Goal: Find specific page/section: Find specific page/section

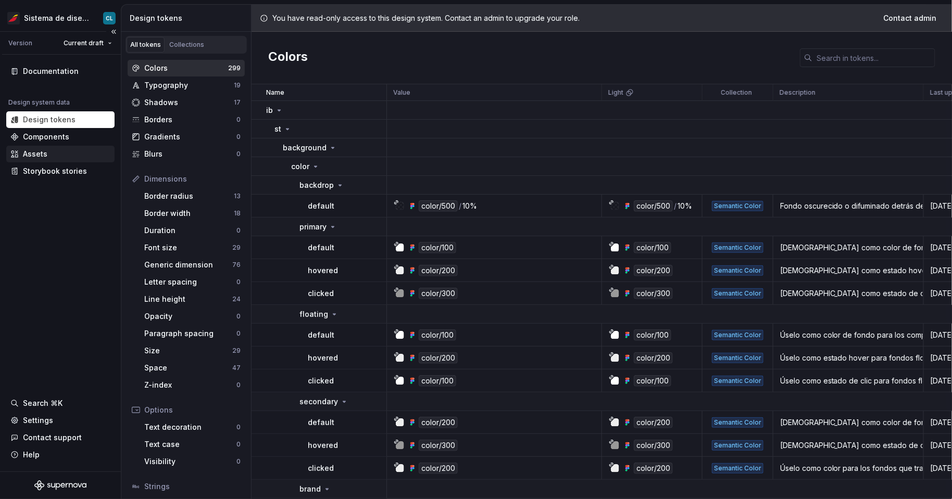
click at [68, 153] on div "Assets" at bounding box center [60, 154] width 100 height 10
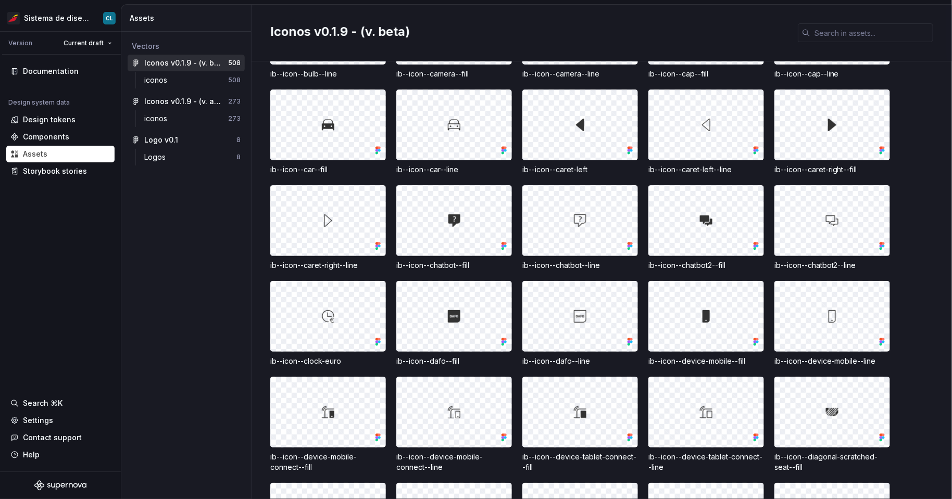
scroll to position [309, 0]
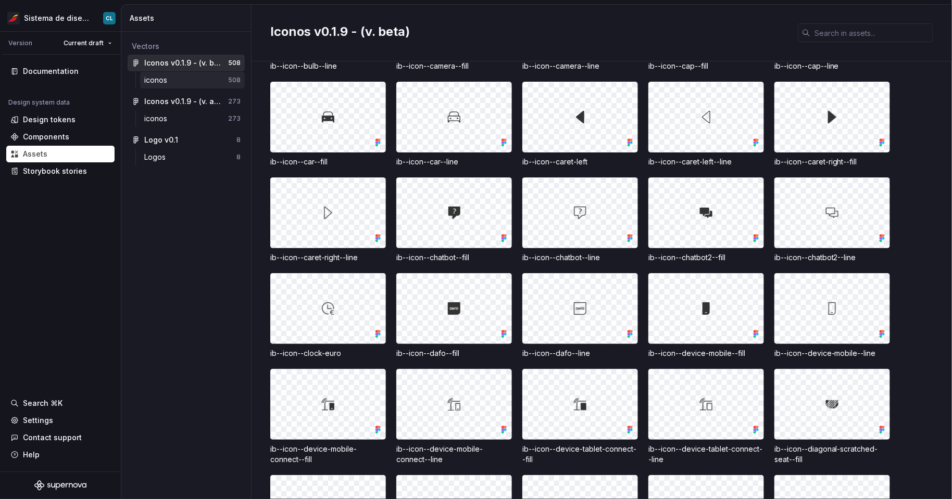
click at [177, 82] on div "iconos" at bounding box center [186, 80] width 84 height 10
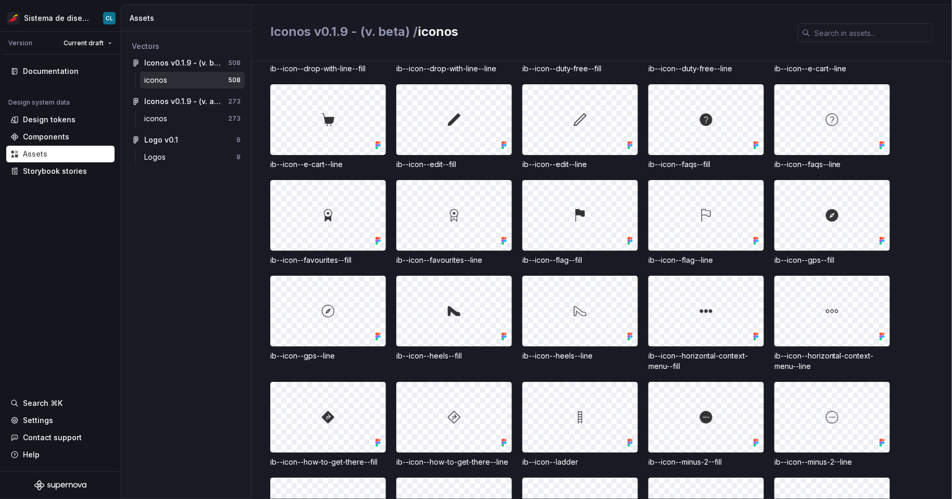
scroll to position [962, 0]
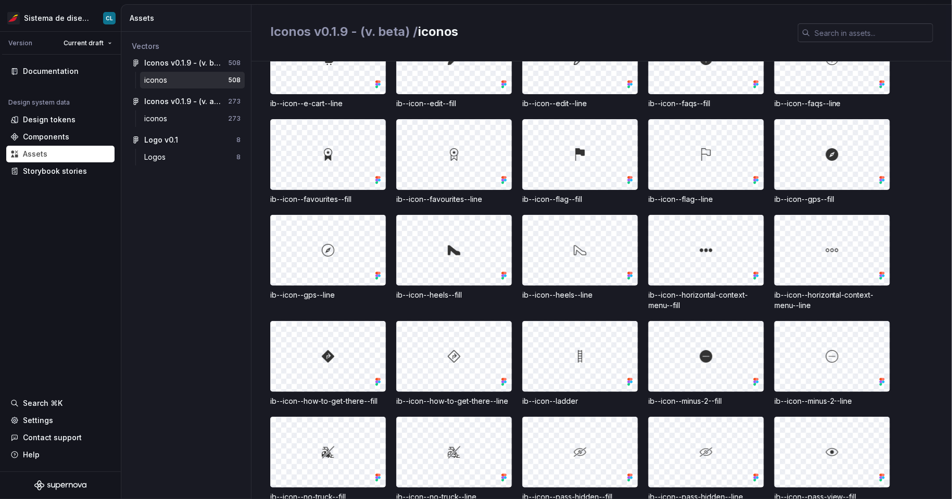
click at [836, 35] on input "text" at bounding box center [871, 32] width 123 height 19
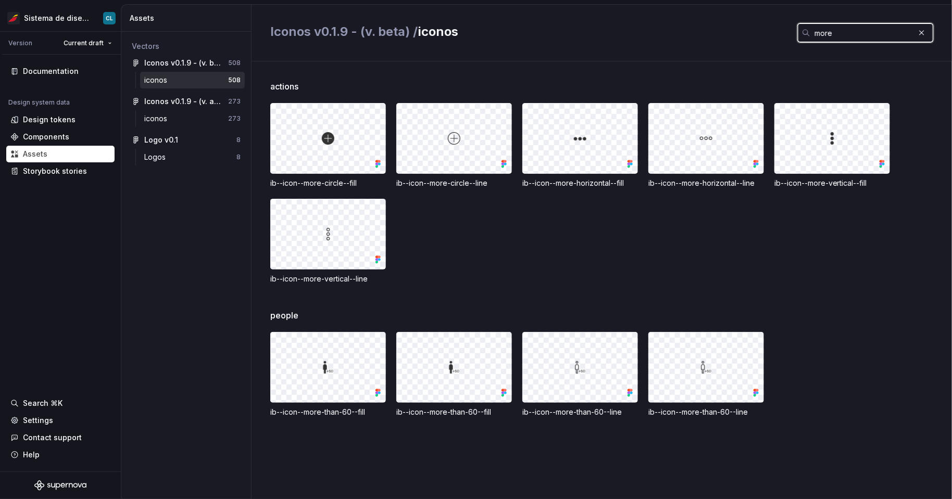
scroll to position [0, 0]
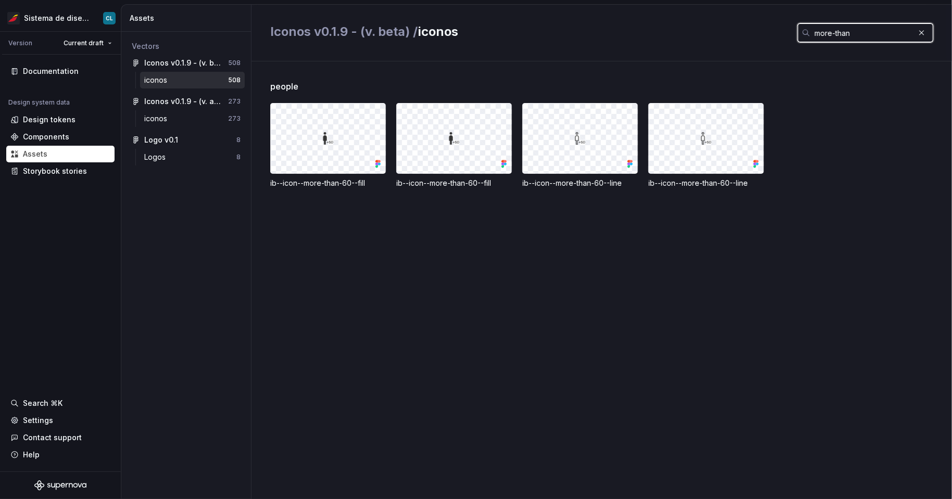
click at [860, 37] on input "more-than" at bounding box center [862, 32] width 104 height 19
paste input "ib--icon--e-cart--line"
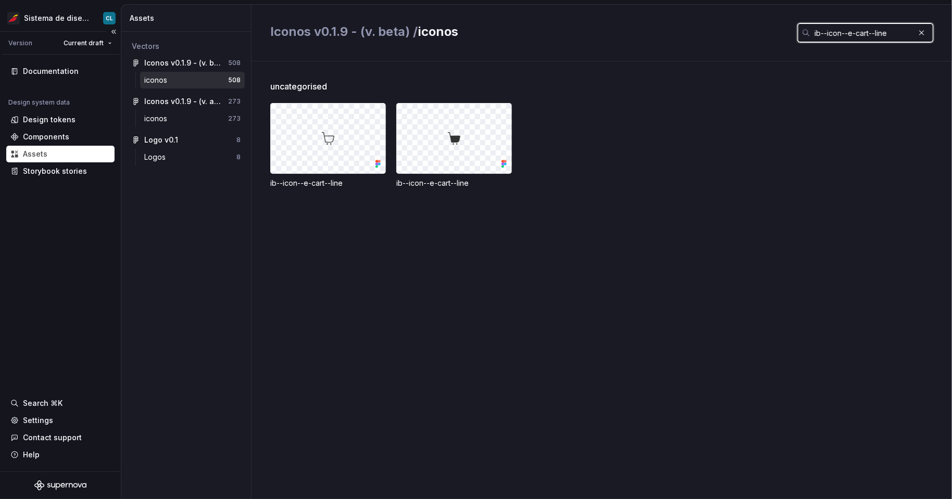
type input "ib--icon--e-cart--line"
click at [841, 26] on input "ib--icon--e-cart--line" at bounding box center [862, 32] width 104 height 19
paste input "ib--icon--favorite-fill:"
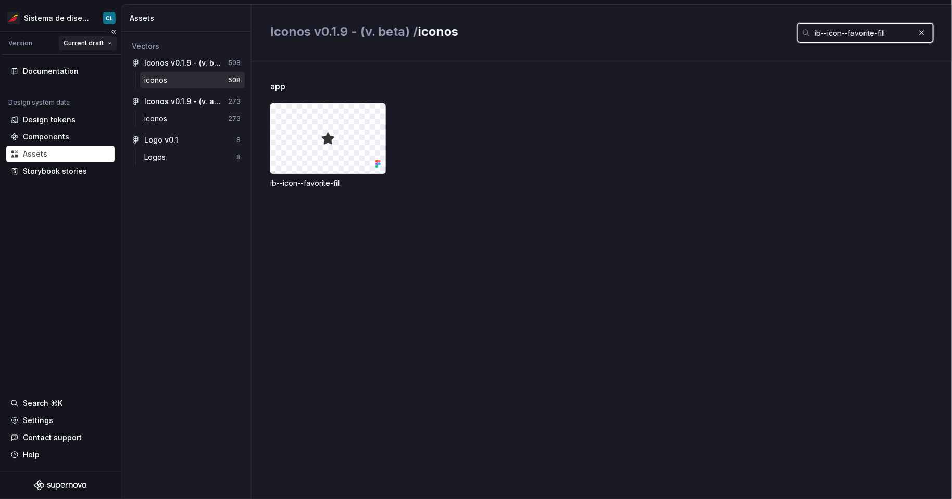
type input "ib--icon--favorite-fill"
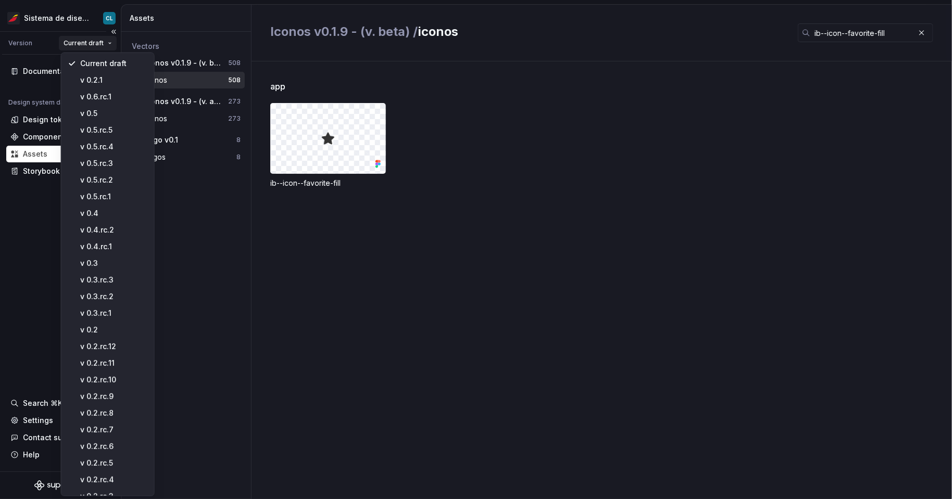
click at [102, 46] on html "Sistema de diseño Iberia CL Version Current draft Documentation Design system d…" at bounding box center [476, 249] width 952 height 499
click at [108, 94] on div "v 0.6.rc.1" at bounding box center [114, 97] width 68 height 10
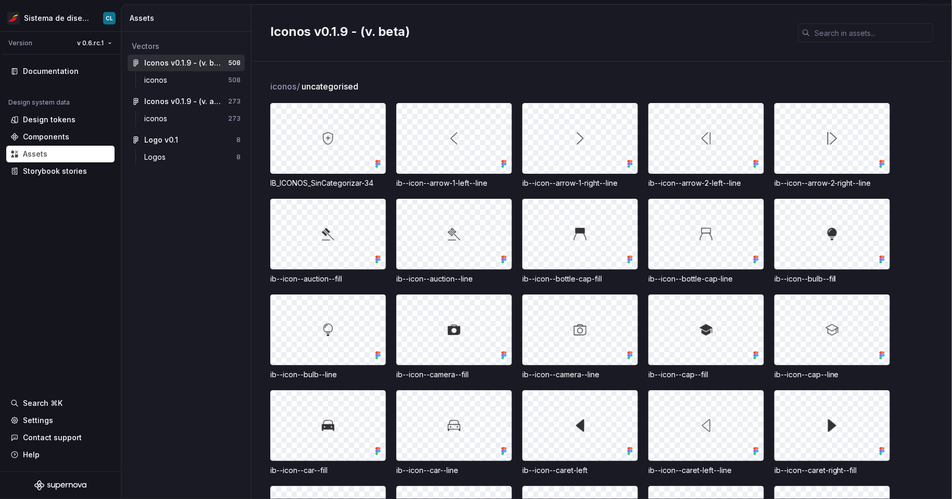
click at [853, 18] on div "Iconos v0.1.9 - (v. beta)" at bounding box center [601, 33] width 700 height 57
click at [855, 30] on input "text" at bounding box center [871, 32] width 123 height 19
paste input "ib--icon--favorite-fill:"
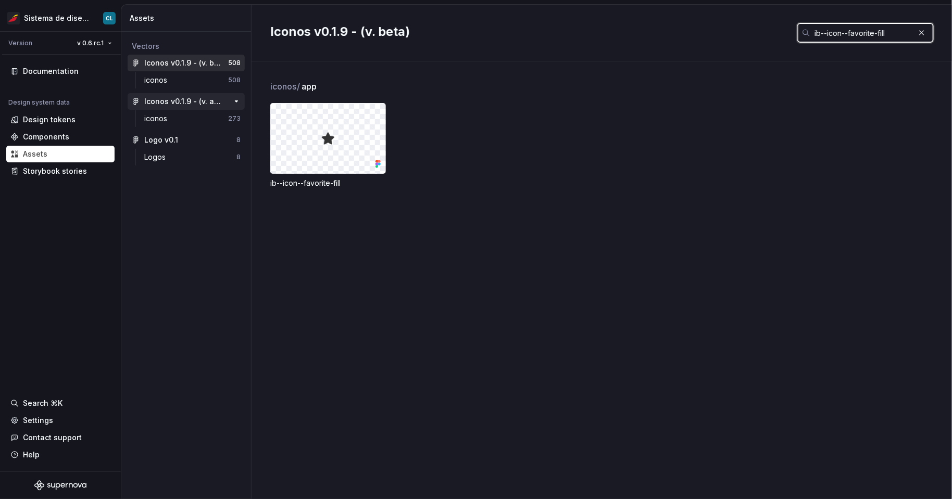
type input "ib--icon--favorite-fill"
click at [168, 102] on div "Iconos v0.1.9 - (v. actual)" at bounding box center [183, 101] width 78 height 10
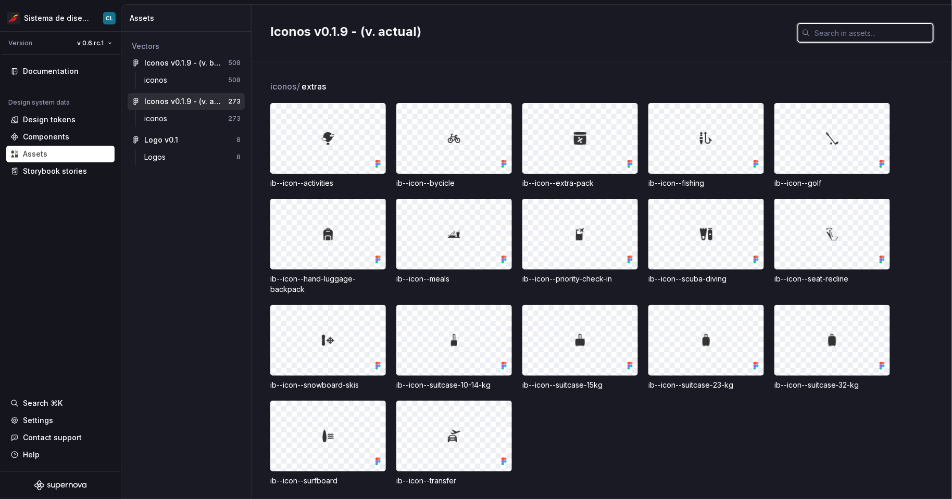
click at [844, 34] on input "text" at bounding box center [871, 32] width 123 height 19
paste input "ib--icon--favorite-fill:"
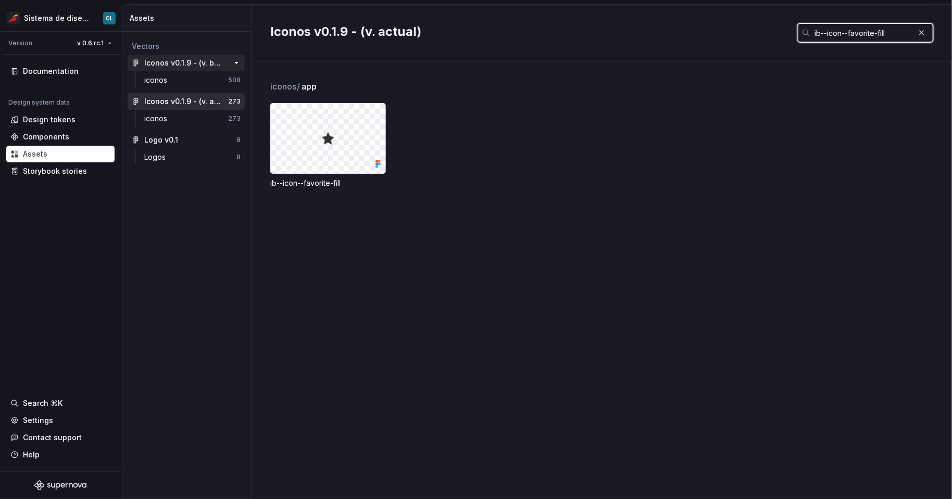
type input "ib--icon--favorite-fill"
click at [179, 64] on div "Iconos v0.1.9 - (v. beta)" at bounding box center [183, 63] width 78 height 10
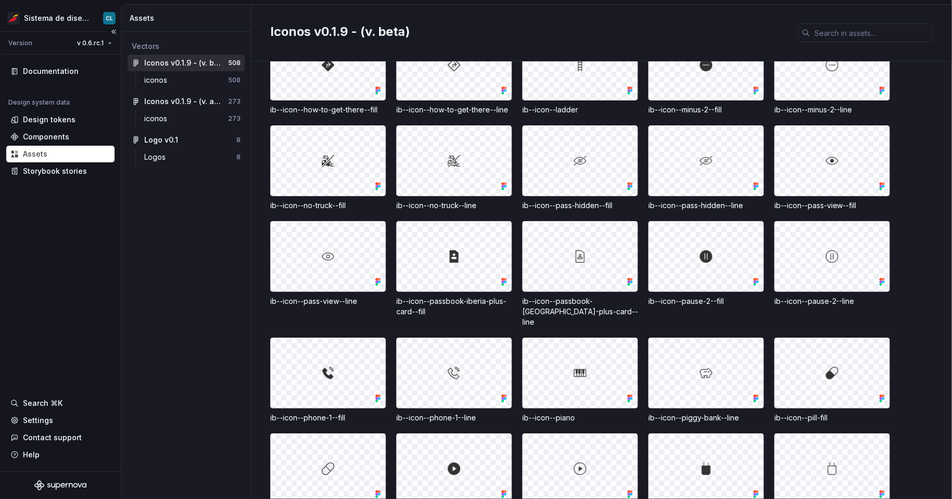
scroll to position [1590, 0]
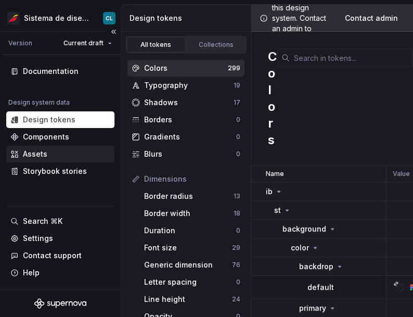
click at [48, 156] on div "Assets" at bounding box center [60, 154] width 100 height 10
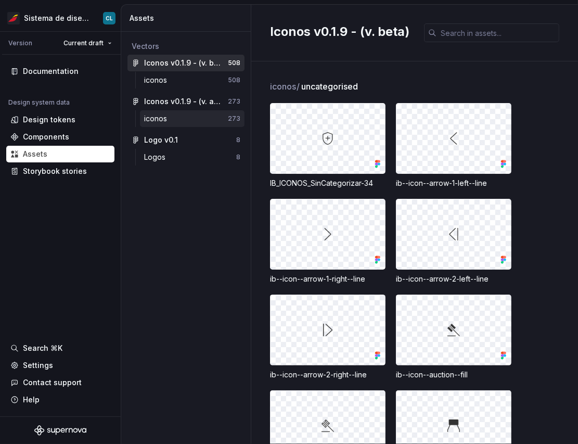
click at [164, 122] on div "iconos" at bounding box center [157, 118] width 27 height 10
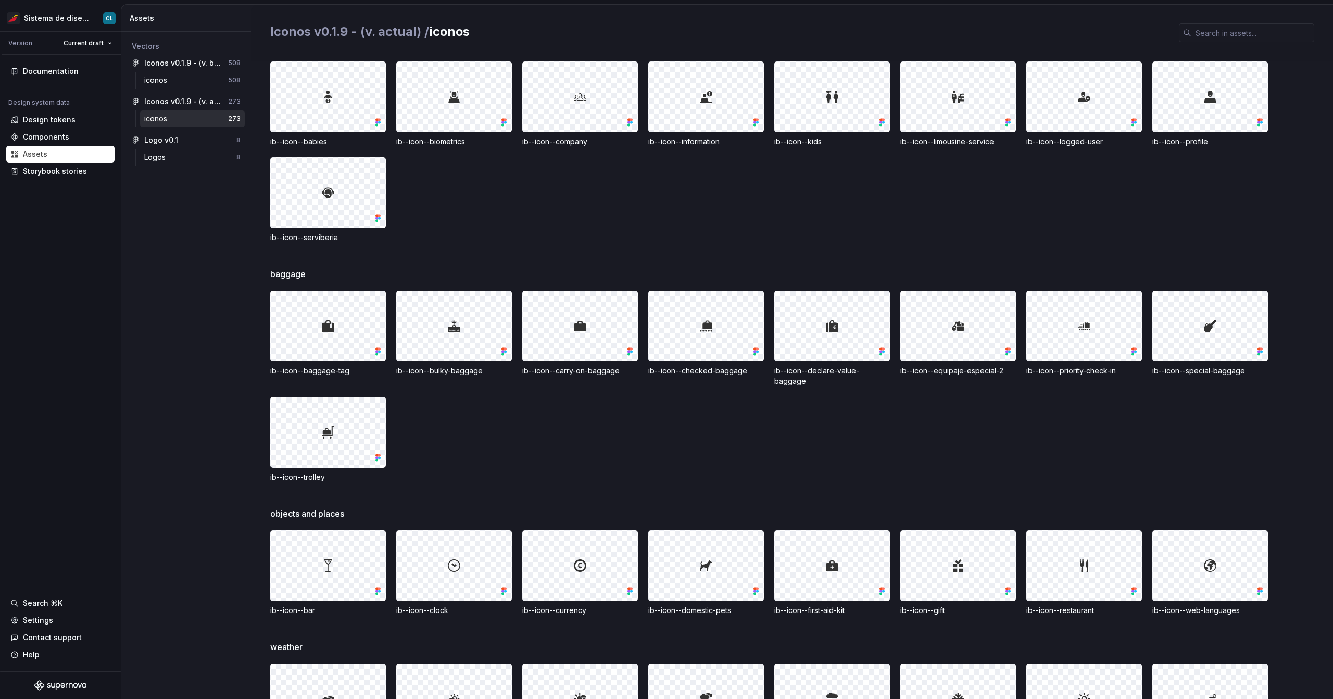
scroll to position [3068, 0]
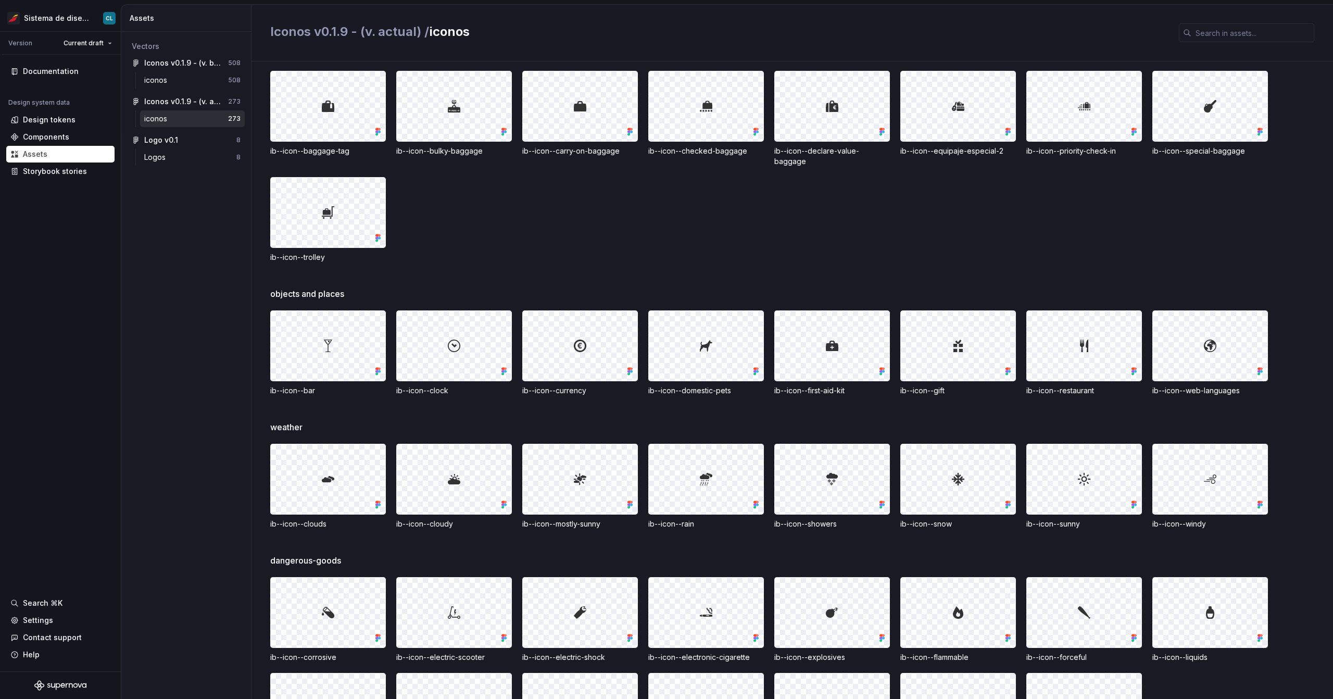
click at [249, 259] on div "Vectors Iconos v0.1.9 - (v. beta) 508 iconos 508 Iconos v0.1.9 - (v. actual) 27…" at bounding box center [186, 365] width 130 height 667
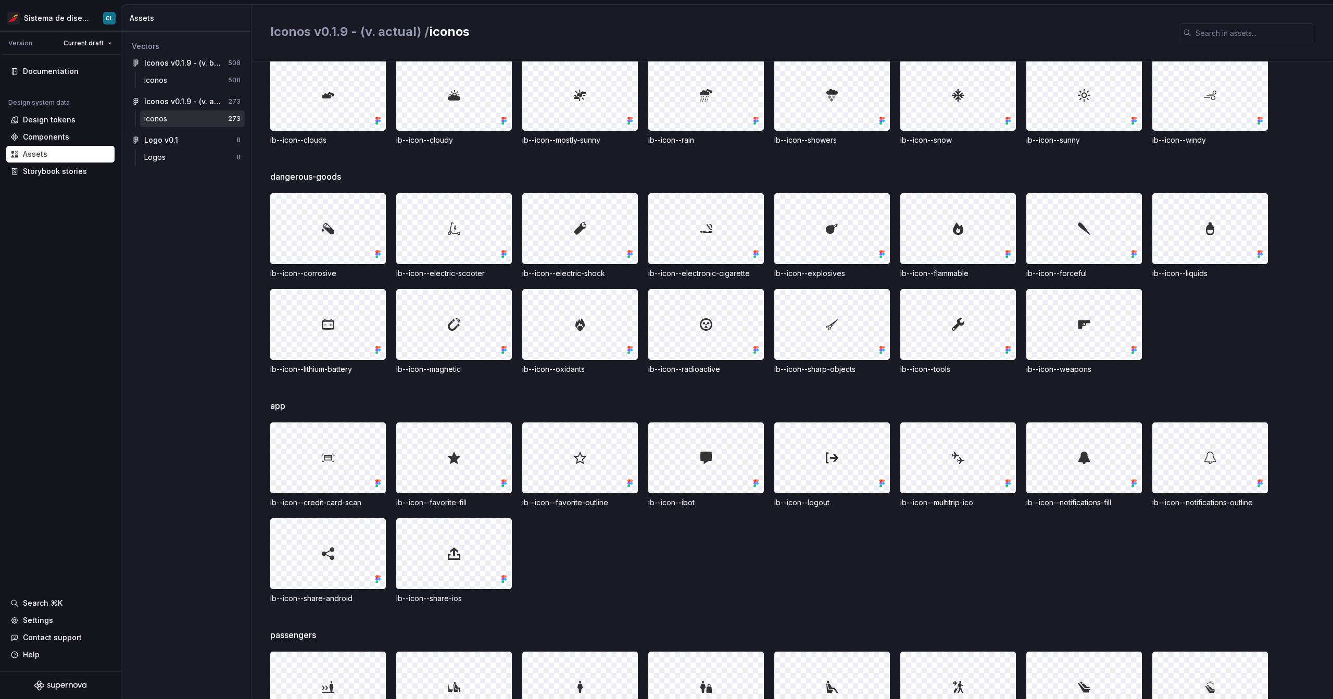
scroll to position [3799, 0]
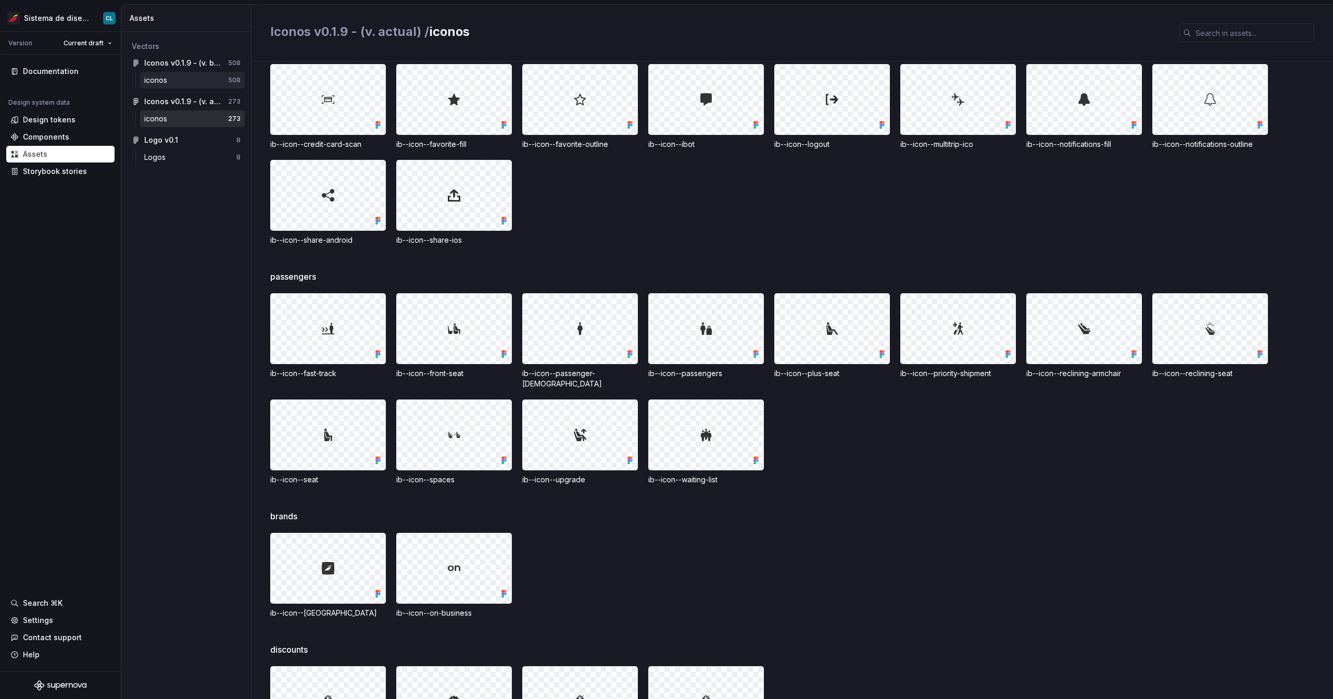
click at [153, 80] on div "iconos" at bounding box center [157, 80] width 27 height 10
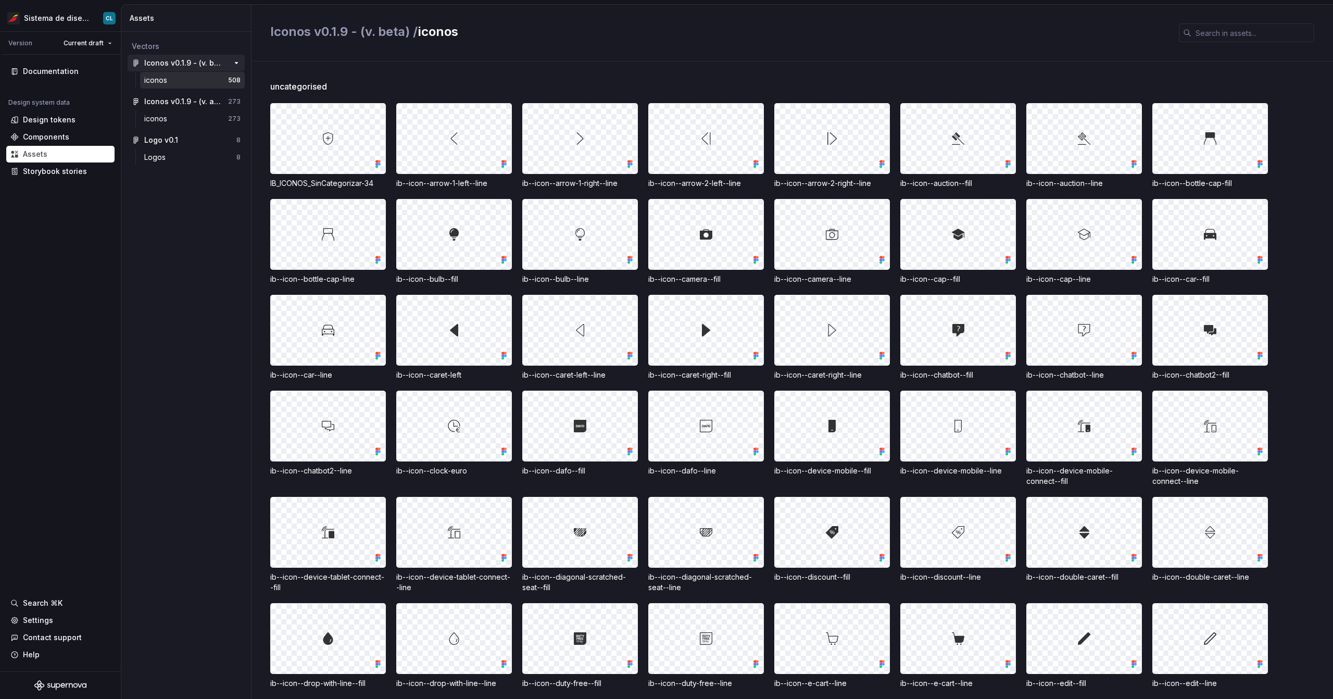
click at [197, 70] on div "Iconos v0.1.9 - (v. beta) 508" at bounding box center [186, 63] width 117 height 17
drag, startPoint x: 365, startPoint y: 31, endPoint x: 404, endPoint y: 32, distance: 38.5
click at [404, 32] on h2 "Iconos v0.1.9 - (v. beta)" at bounding box center [718, 31] width 896 height 17
click at [405, 32] on h2 "Iconos v0.1.9 - (v. beta)" at bounding box center [718, 31] width 896 height 17
drag, startPoint x: 406, startPoint y: 32, endPoint x: 369, endPoint y: 32, distance: 37.5
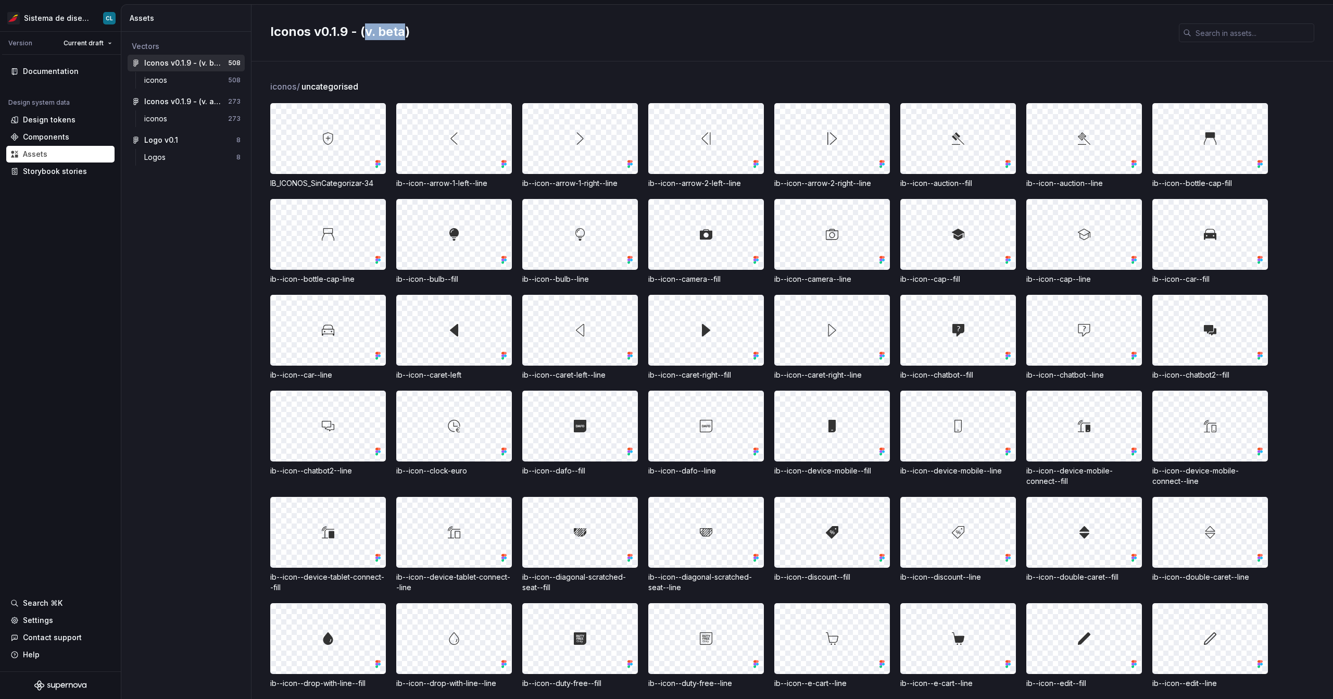
click at [369, 32] on h2 "Iconos v0.1.9 - (v. beta)" at bounding box center [718, 31] width 896 height 17
click at [403, 33] on h2 "Iconos v0.1.9 - (v. beta)" at bounding box center [718, 31] width 896 height 17
click at [172, 107] on div "Iconos v0.1.9 - (v. actual) 273" at bounding box center [186, 101] width 117 height 17
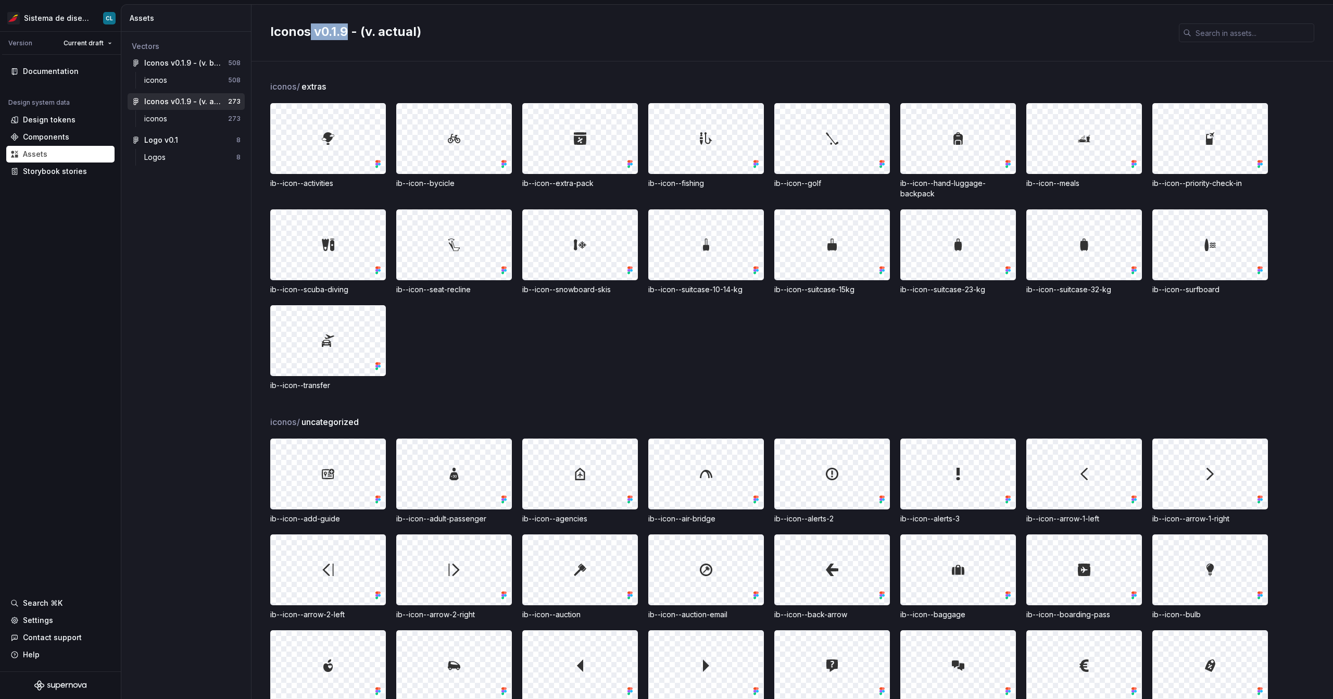
drag, startPoint x: 347, startPoint y: 31, endPoint x: 316, endPoint y: 33, distance: 31.3
click at [312, 33] on h2 "Iconos v0.1.9 - (v. actual)" at bounding box center [718, 31] width 896 height 17
click at [413, 35] on input "text" at bounding box center [1252, 32] width 123 height 19
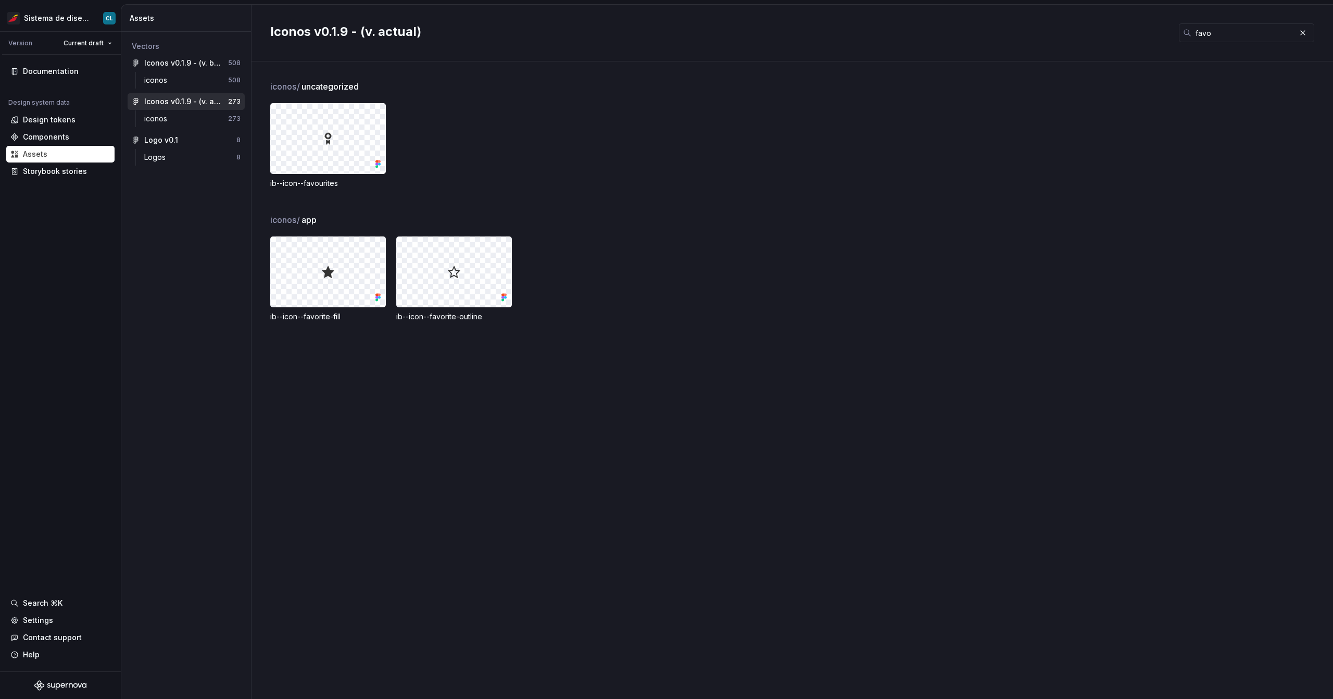
click at [313, 315] on div "ib--icon--favorite-fill" at bounding box center [328, 316] width 116 height 10
copy div "ib--icon--favorite-fill"
click at [413, 43] on div "Iconos v0.1.9 - (v. actual) favo" at bounding box center [791, 33] width 1081 height 57
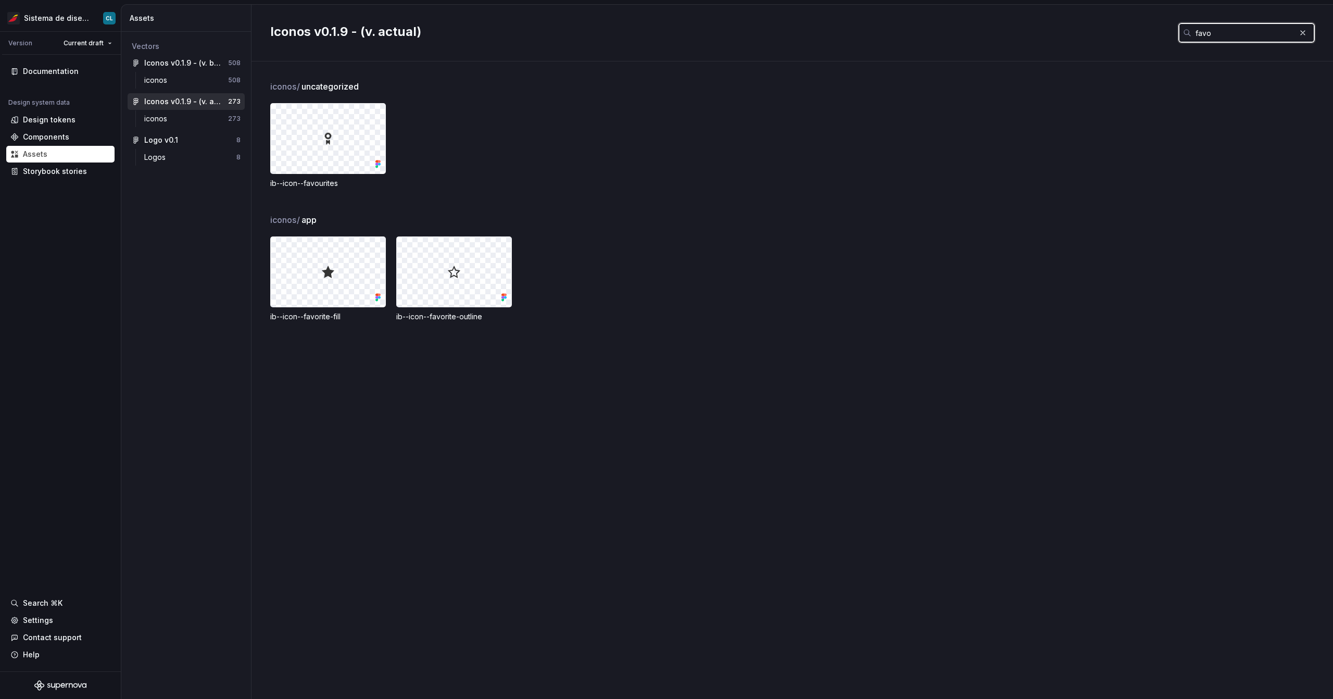
click at [413, 32] on input "favo" at bounding box center [1243, 32] width 104 height 19
paste input "ib--icon--favorite-fill"
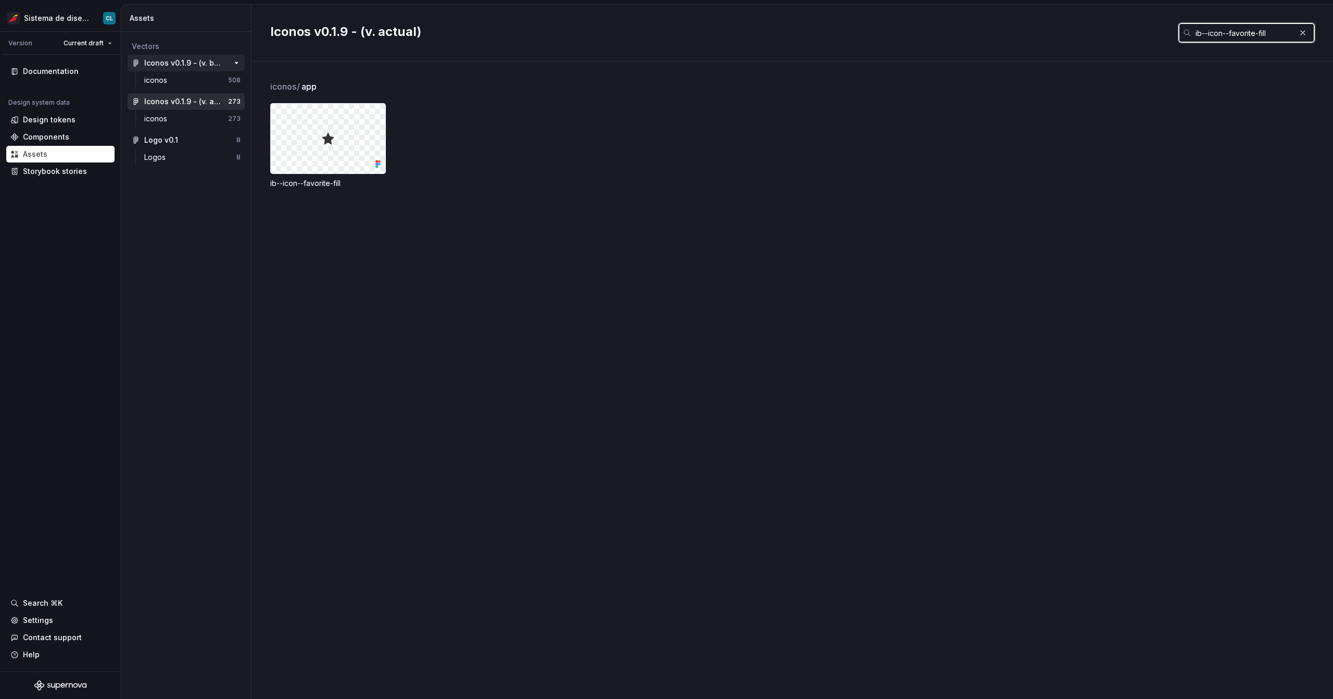
type input "ib--icon--favorite-fill"
click at [156, 65] on div "Iconos v0.1.9 - (v. beta)" at bounding box center [183, 63] width 78 height 10
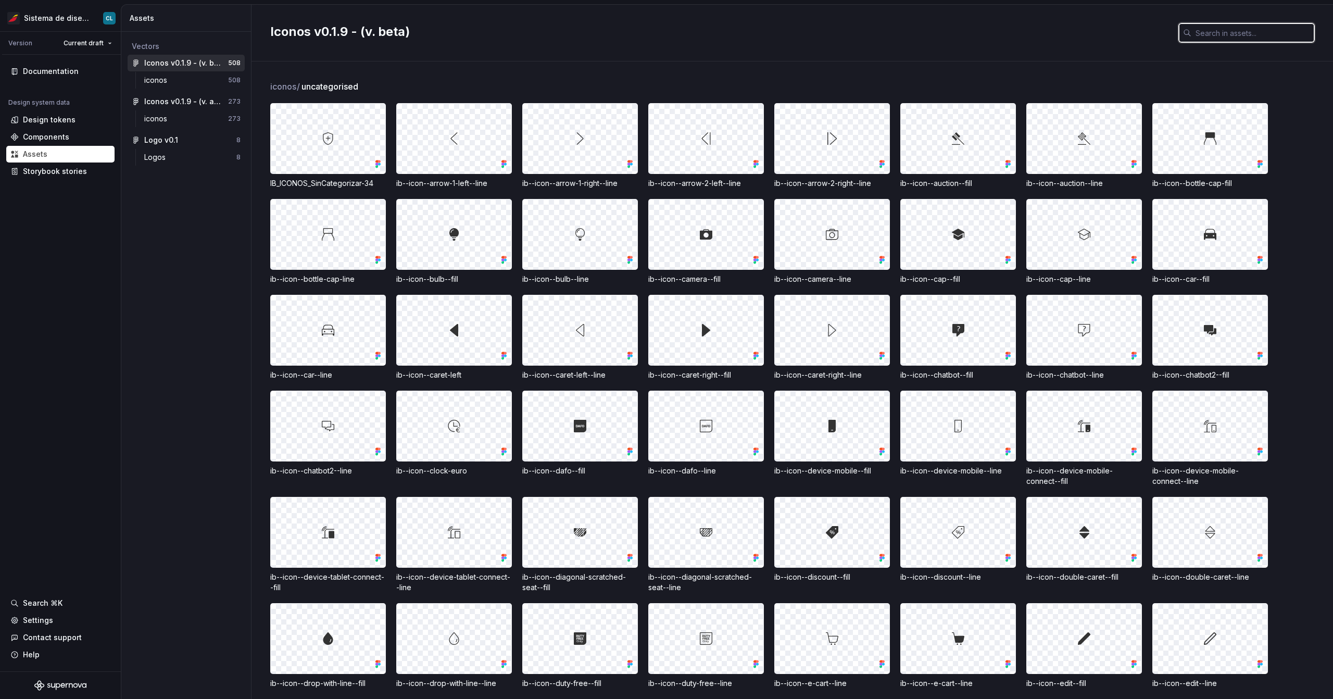
click at [413, 33] on input "text" at bounding box center [1252, 32] width 123 height 19
paste input "ib--icon--favorite-fill"
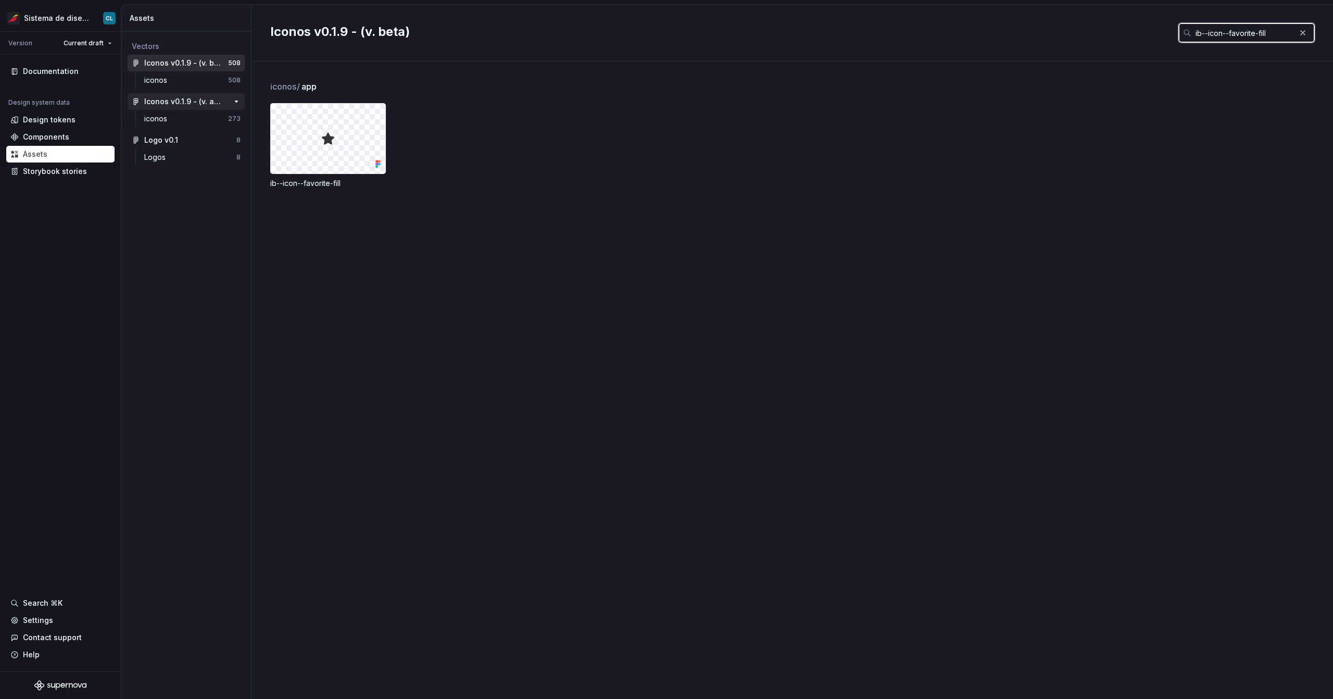
type input "ib--icon--favorite-fill"
click at [185, 102] on div "Iconos v0.1.9 - (v. actual)" at bounding box center [183, 101] width 78 height 10
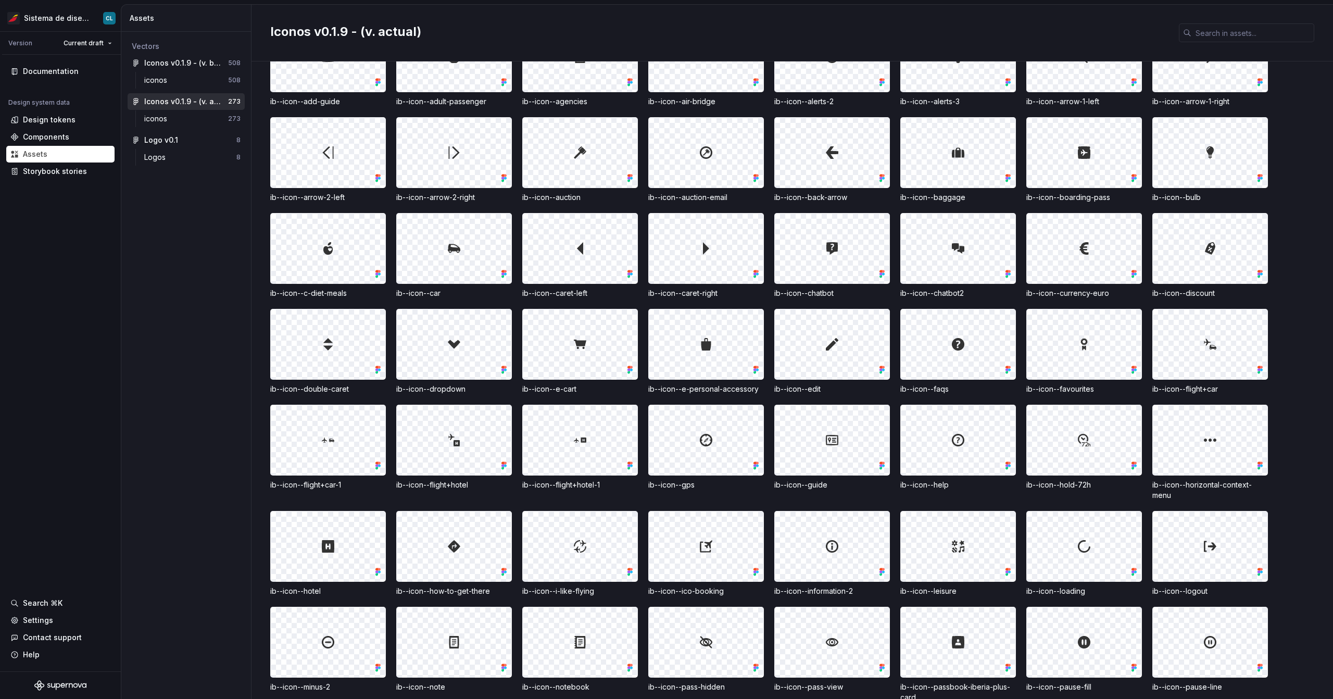
scroll to position [832, 0]
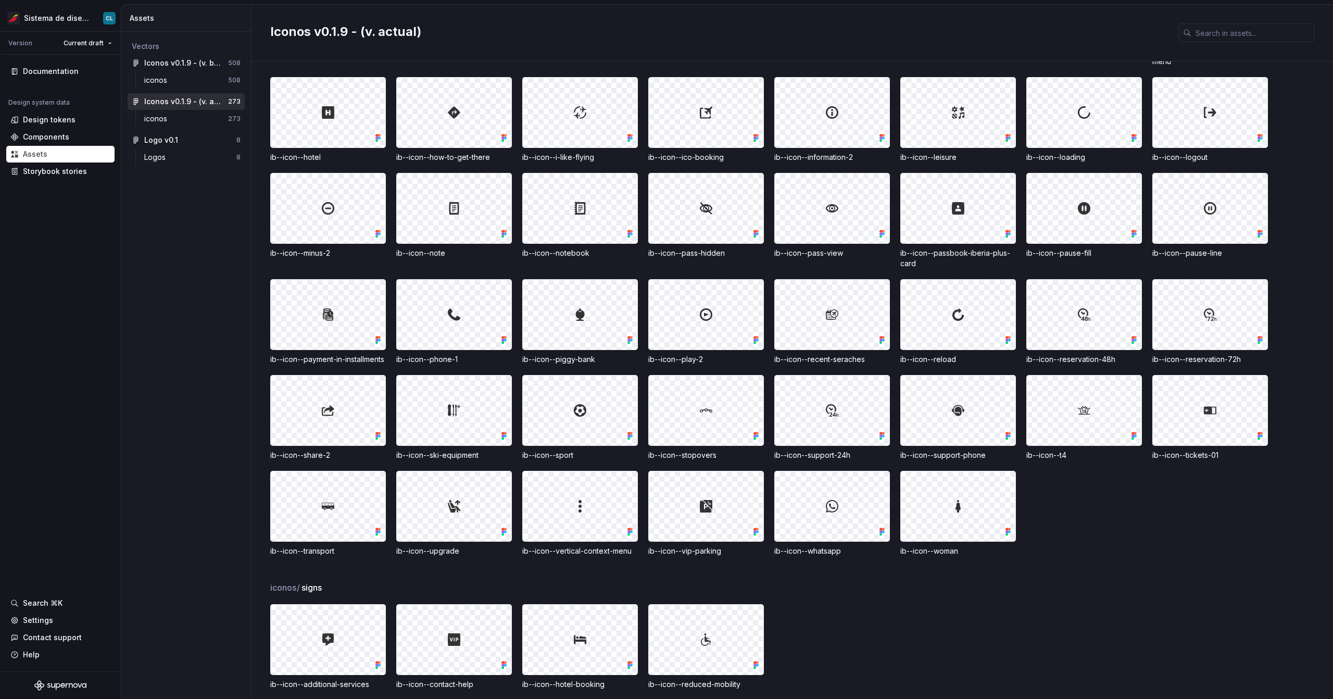
click at [413, 316] on div "ib--icon--whatsapp" at bounding box center [832, 551] width 116 height 10
copy div "whatsapp"
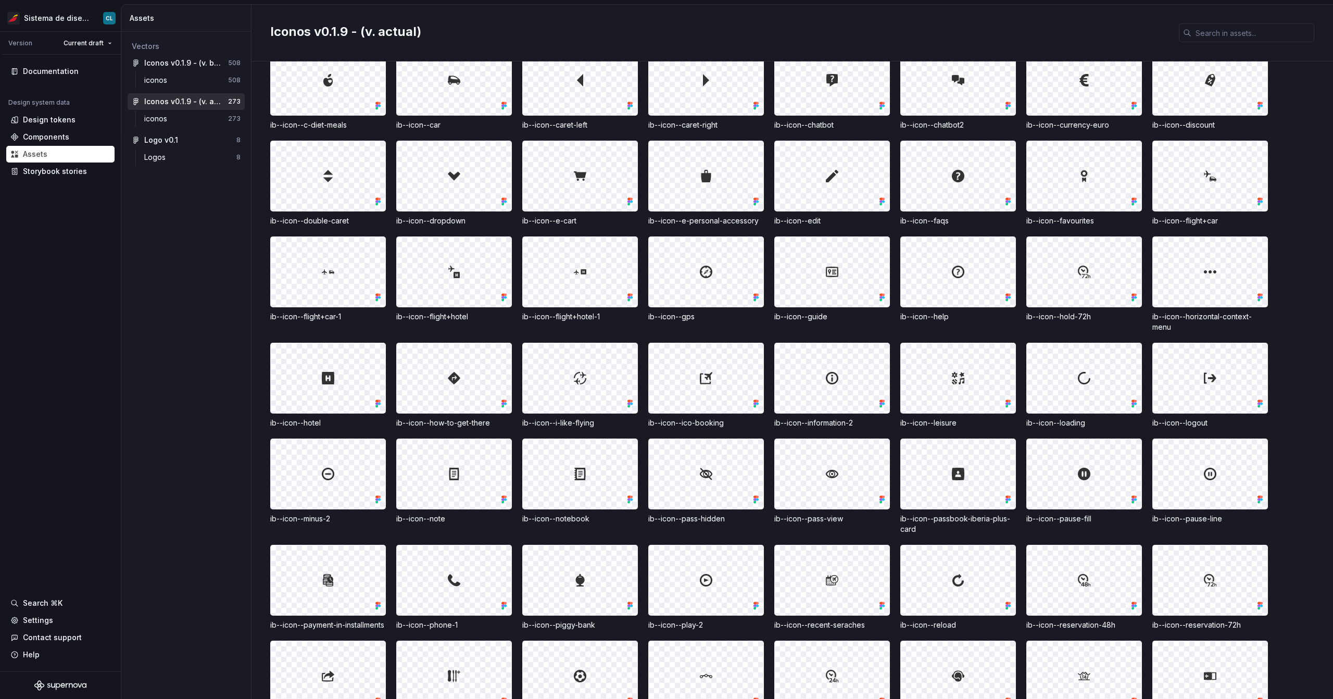
scroll to position [481, 0]
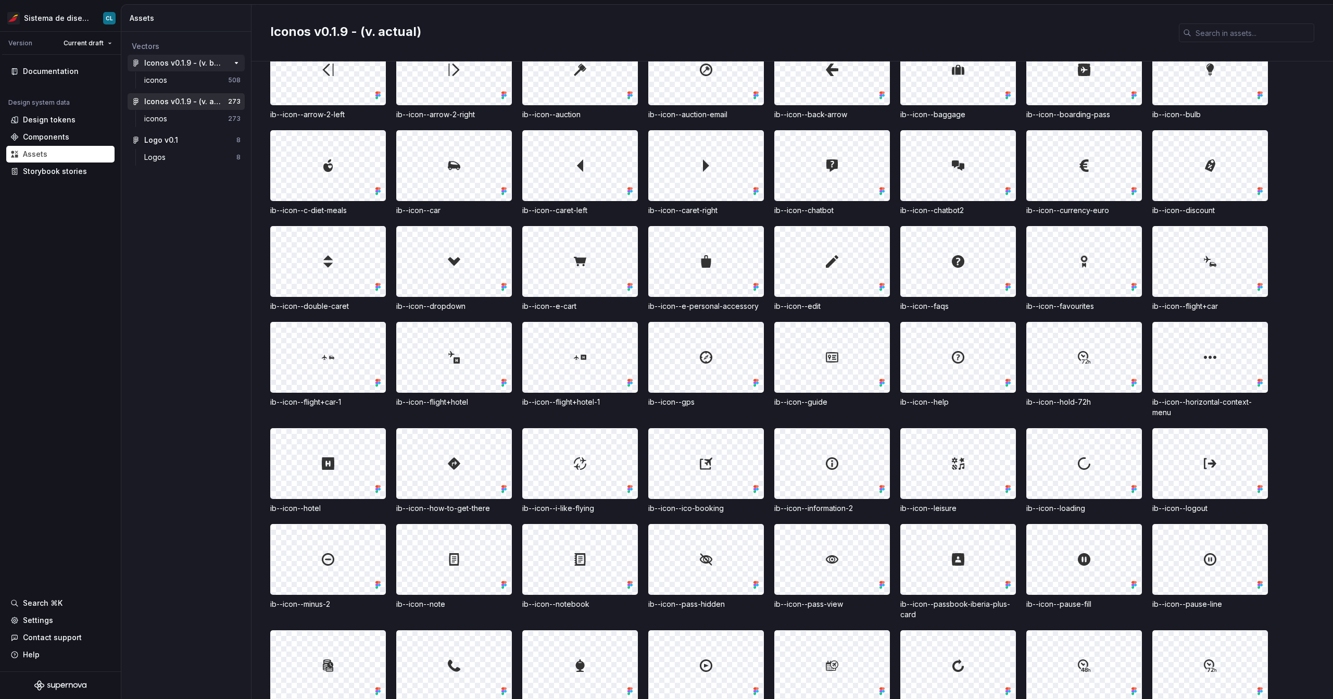
click at [187, 69] on div "Iconos v0.1.9 - (v. beta) 508" at bounding box center [186, 63] width 117 height 17
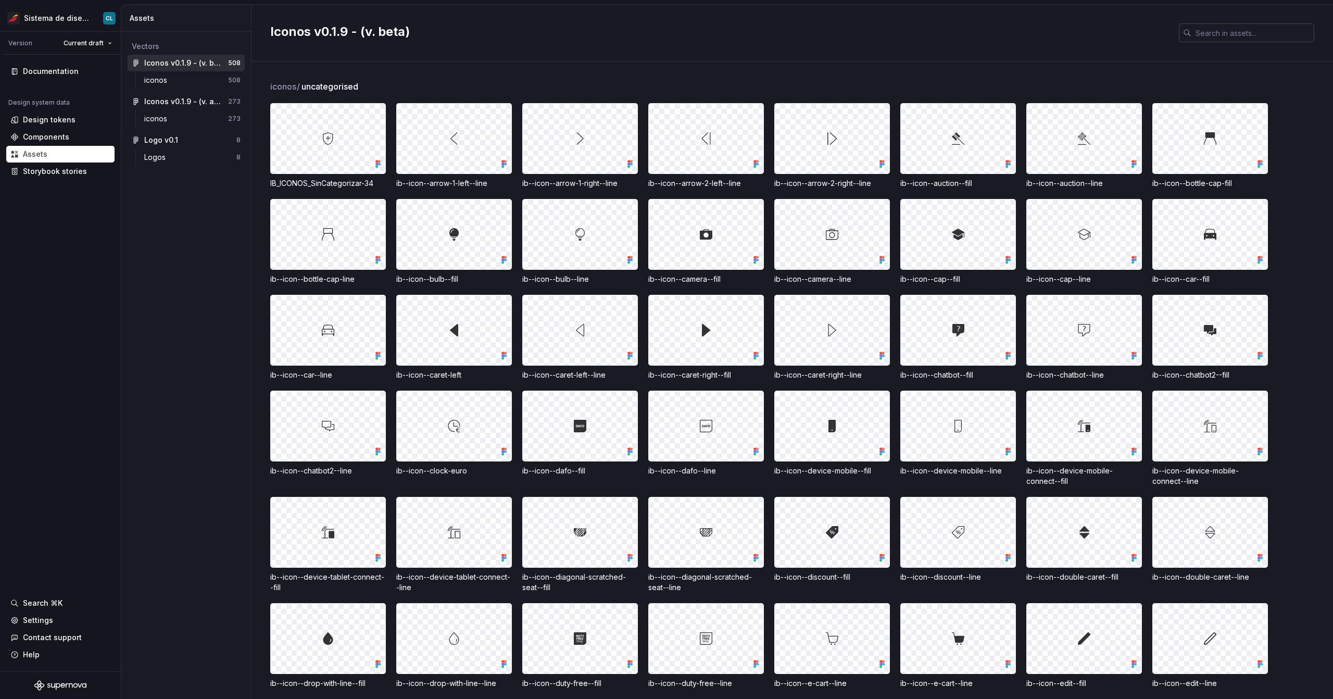
click at [413, 36] on input "text" at bounding box center [1252, 32] width 123 height 19
paste input "whatsapp"
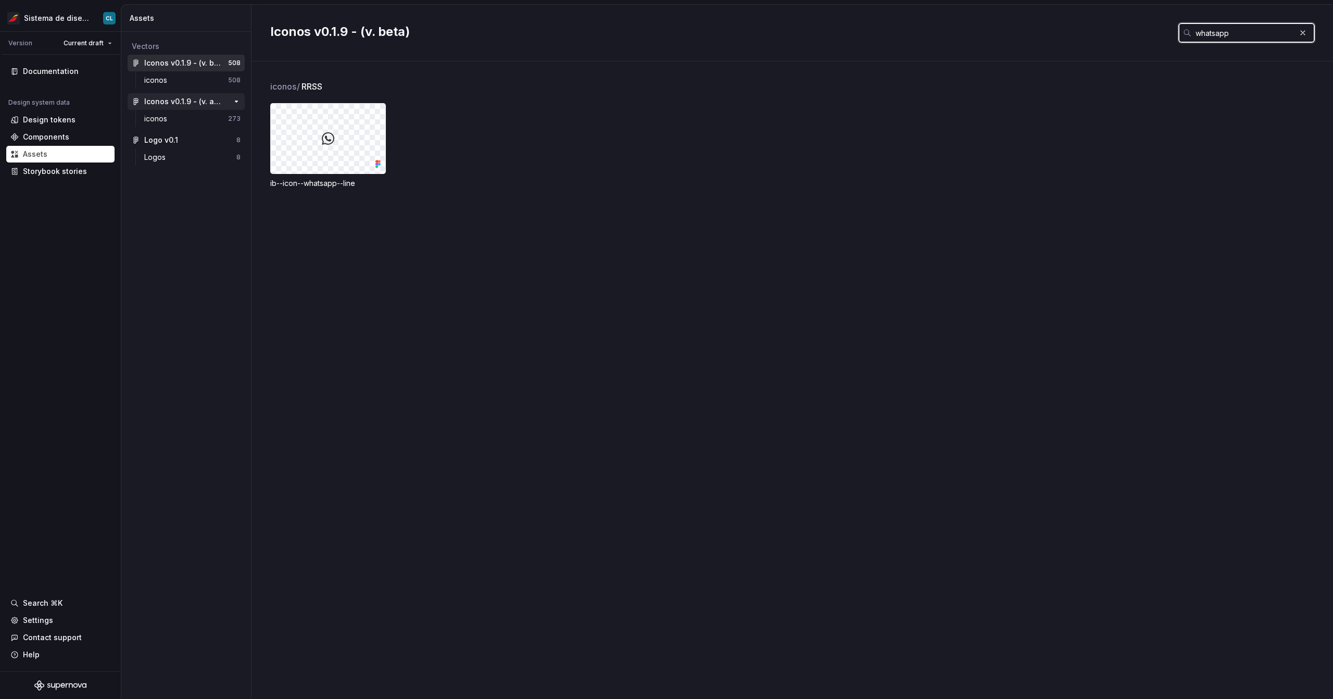
type input "whatsapp"
click at [192, 103] on div "Iconos v0.1.9 - (v. actual)" at bounding box center [183, 101] width 78 height 10
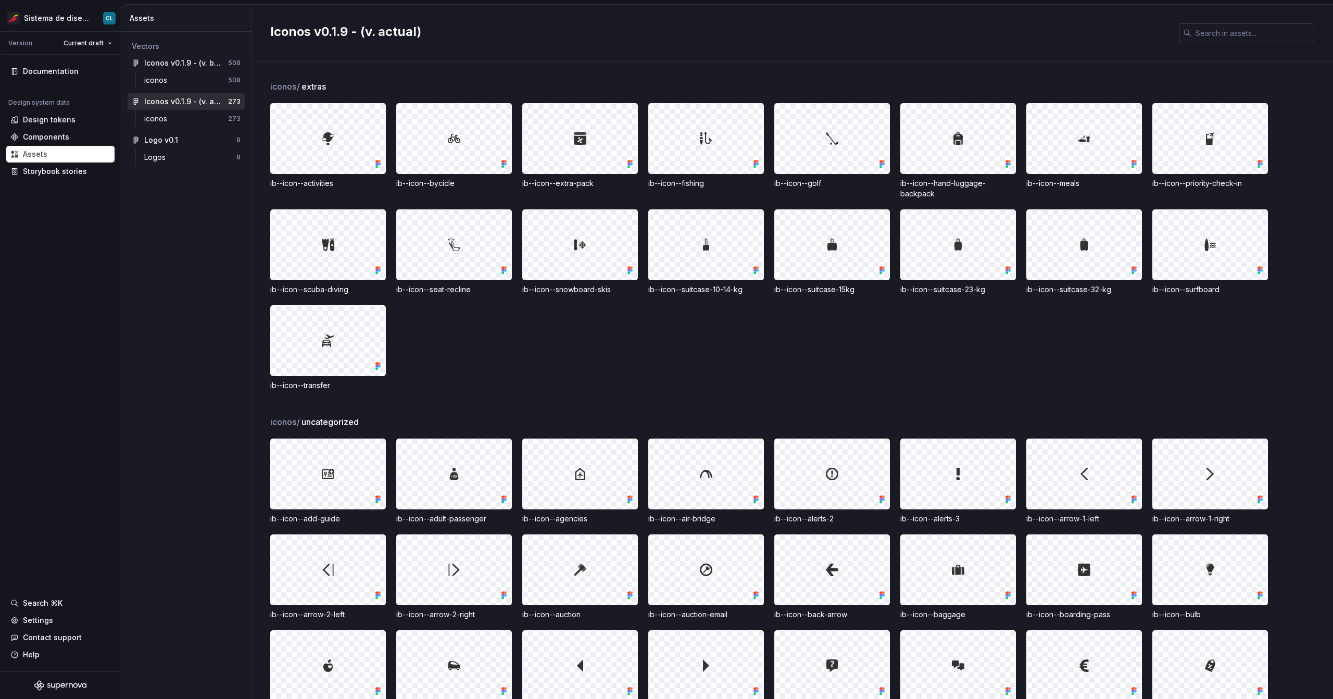
click at [413, 36] on input "text" at bounding box center [1252, 32] width 123 height 19
paste input "whatsapp"
type input "whatsapp"
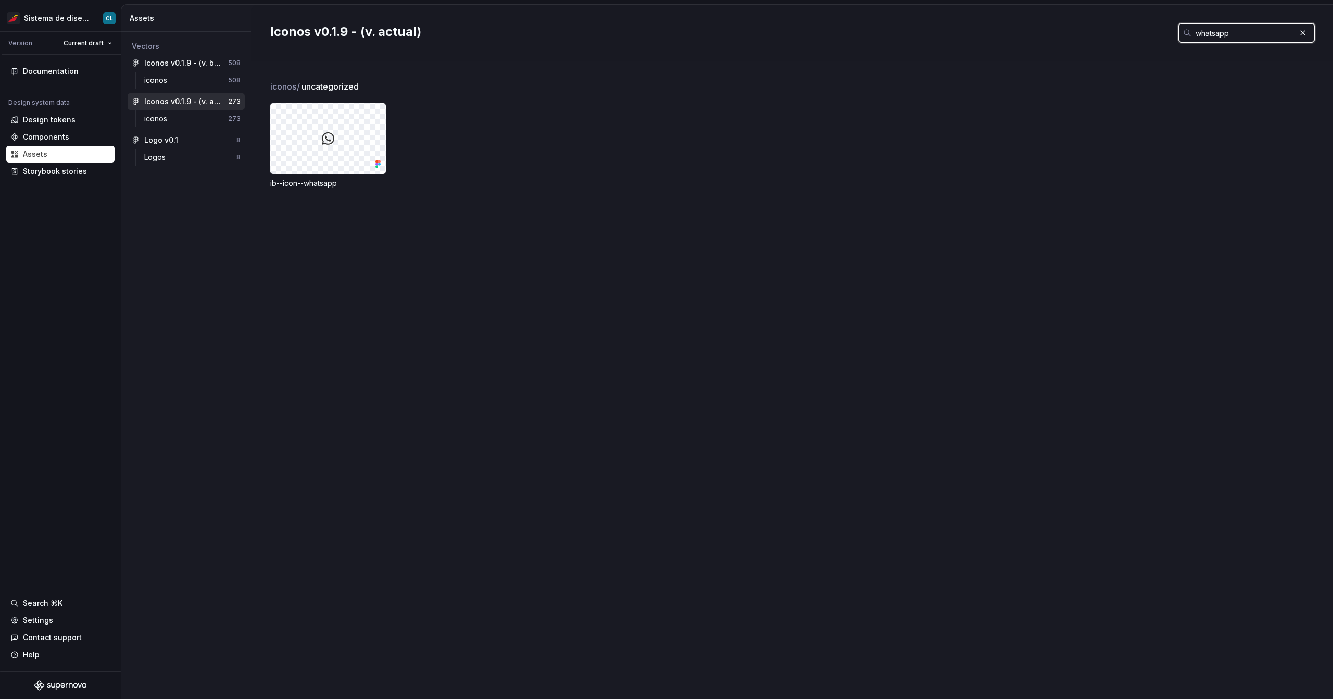
click at [413, 36] on input "whatsapp" at bounding box center [1243, 32] width 104 height 19
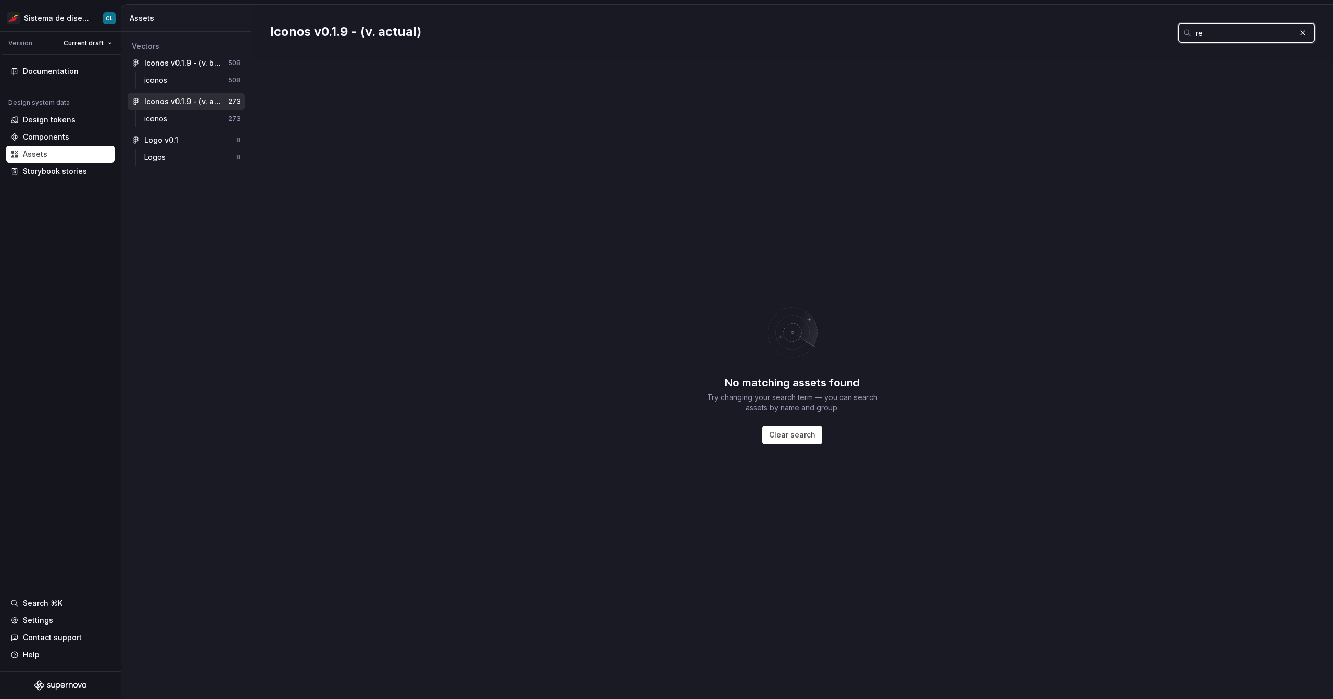
type input "r"
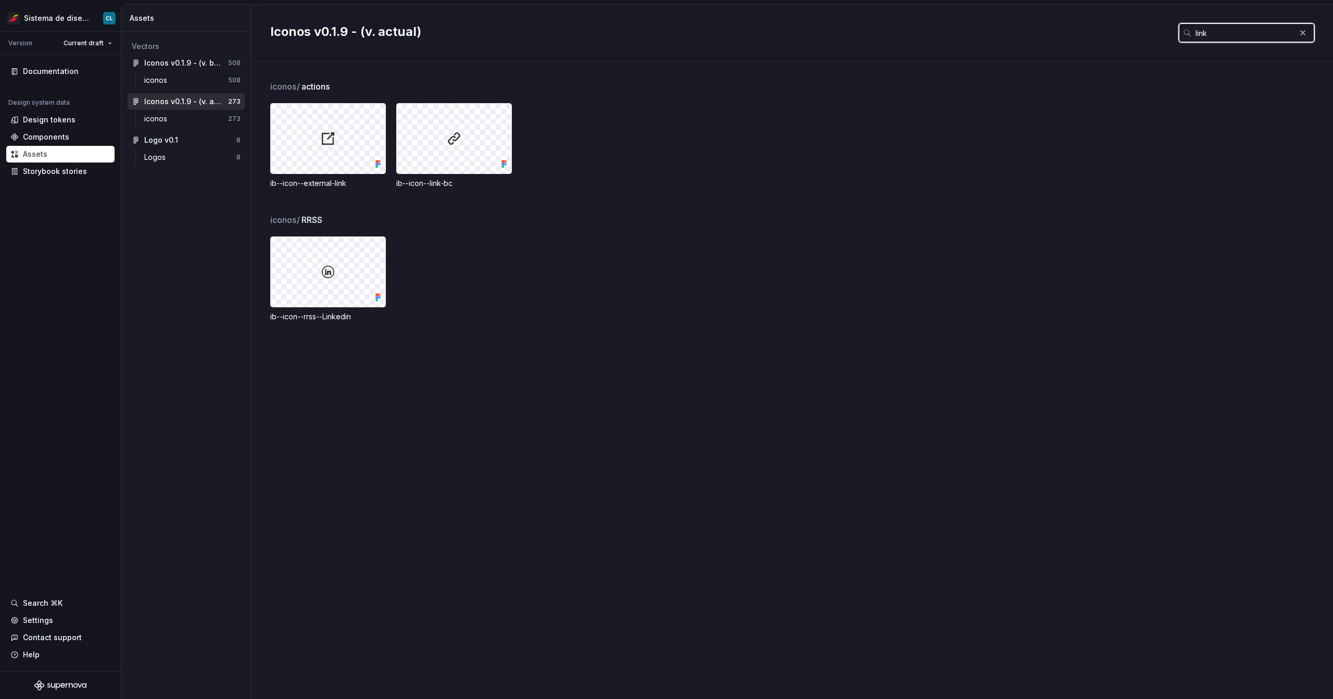
click at [413, 31] on input "link" at bounding box center [1243, 32] width 104 height 19
type input "link"
click at [172, 65] on div "Iconos v0.1.9 - (v. beta)" at bounding box center [183, 63] width 78 height 10
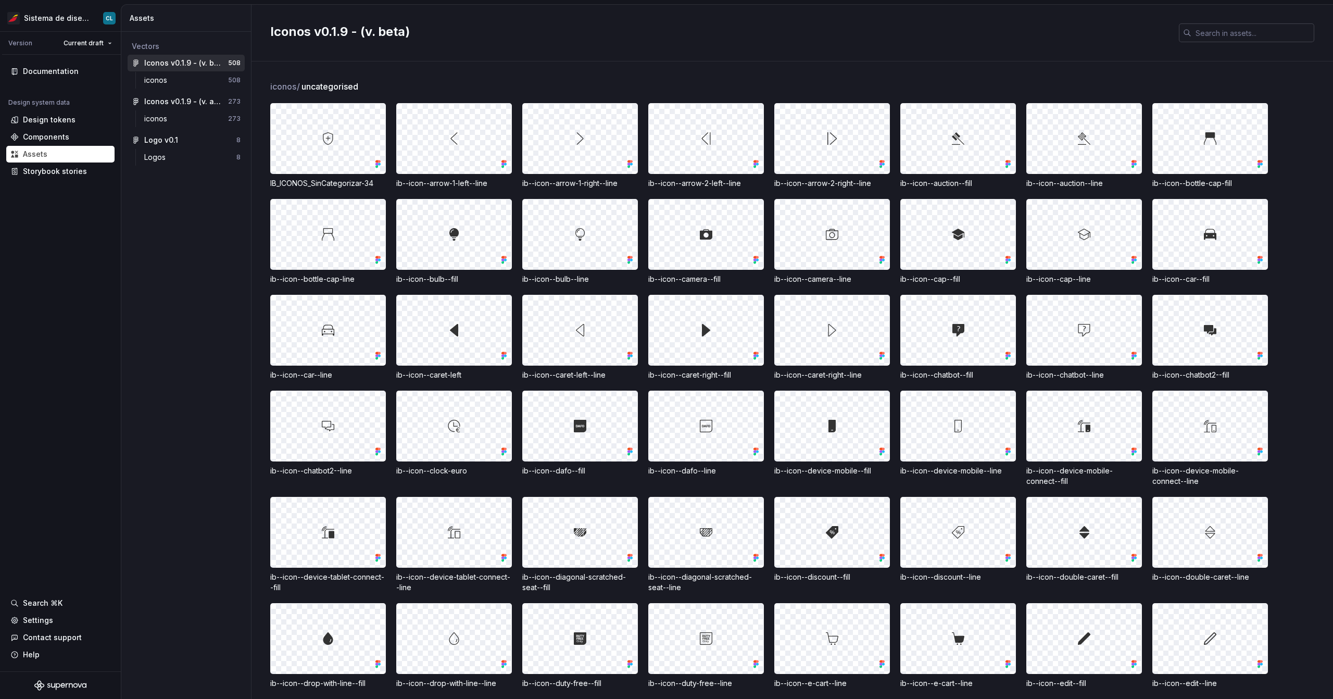
click at [413, 32] on input "text" at bounding box center [1252, 32] width 123 height 19
paste input "link"
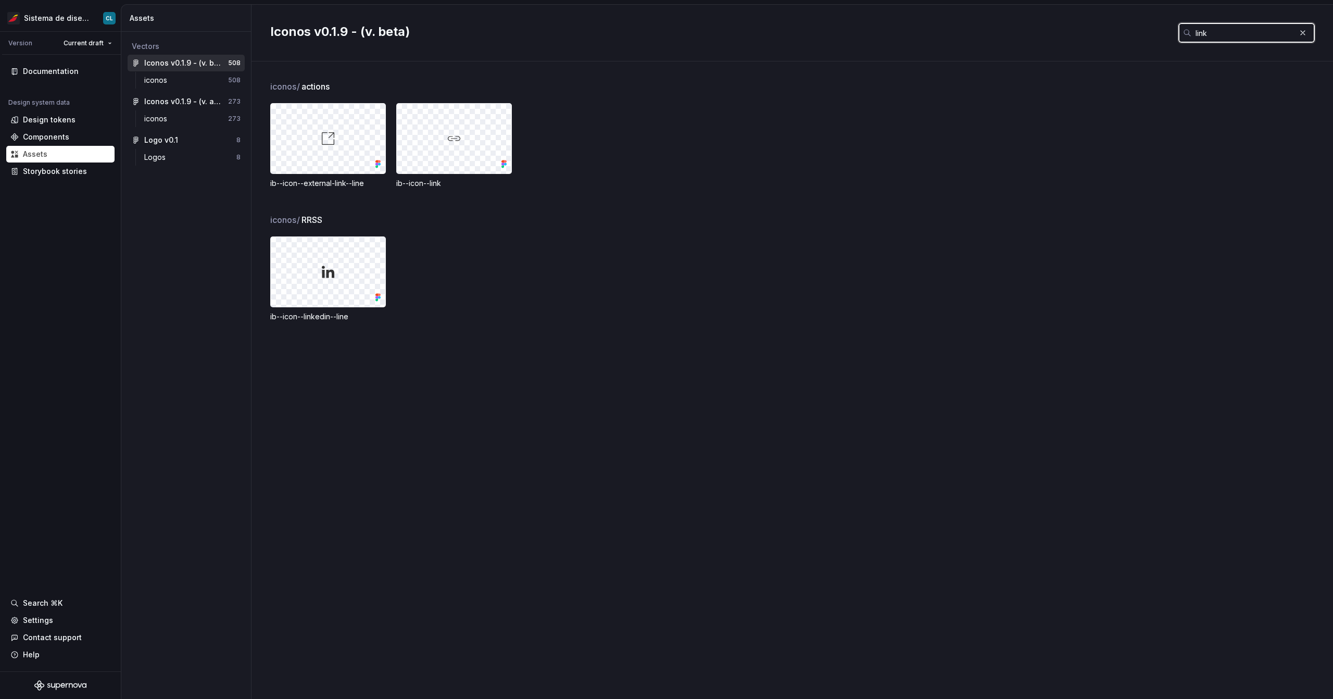
type input "link"
click at [308, 316] on div "ib--icon--linkedin--line" at bounding box center [328, 316] width 116 height 10
click at [371, 316] on div "iconos / RRSS ib--icon--linkedin--line" at bounding box center [801, 279] width 1062 height 133
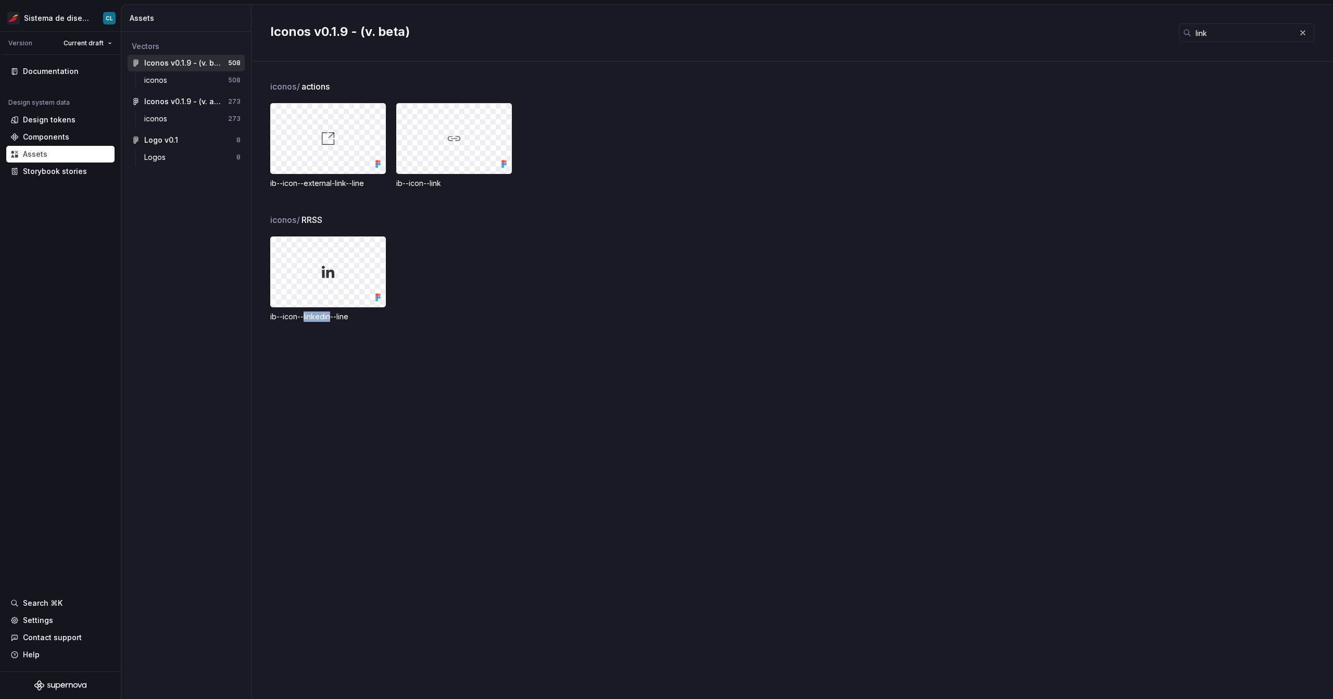
drag, startPoint x: 303, startPoint y: 317, endPoint x: 331, endPoint y: 321, distance: 27.8
click at [331, 316] on div "ib--icon--linkedin--line" at bounding box center [328, 316] width 116 height 10
click at [321, 314] on div "ib--icon--linkedin--line" at bounding box center [328, 316] width 116 height 10
click at [181, 103] on div "Iconos v0.1.9 - (v. actual)" at bounding box center [183, 101] width 78 height 10
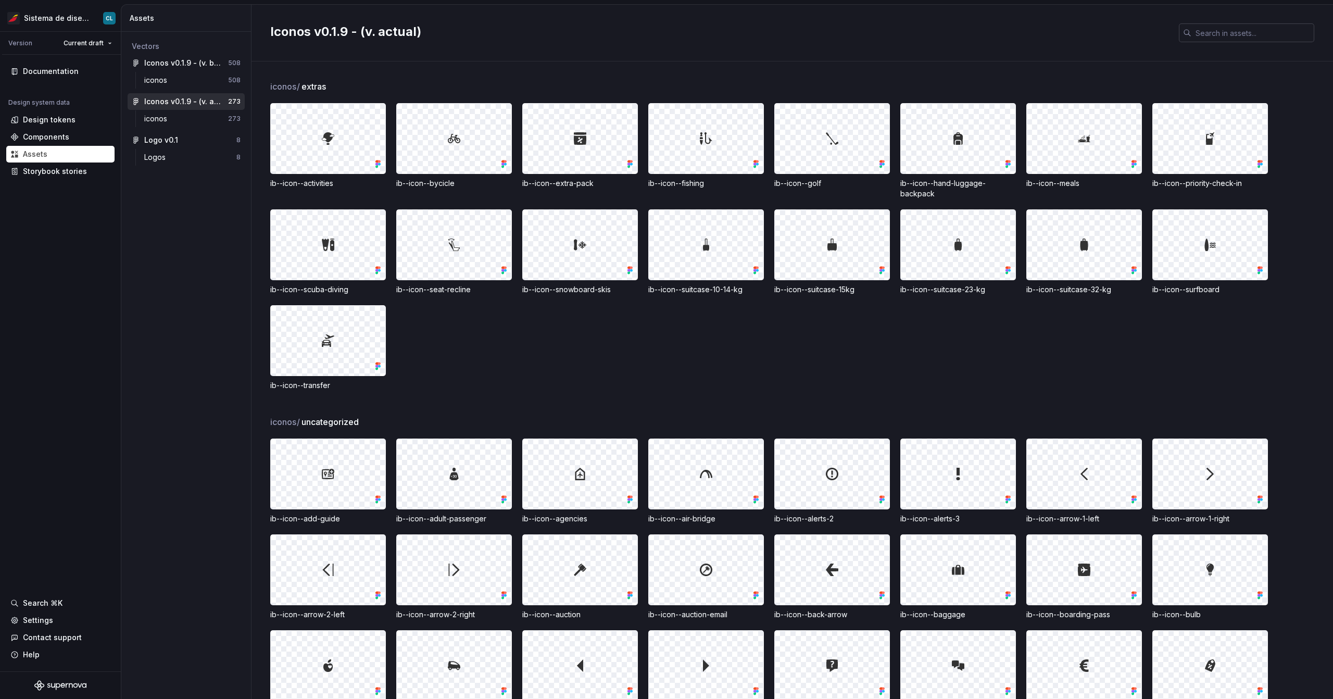
click at [413, 29] on input "text" at bounding box center [1252, 32] width 123 height 19
paste input "link"
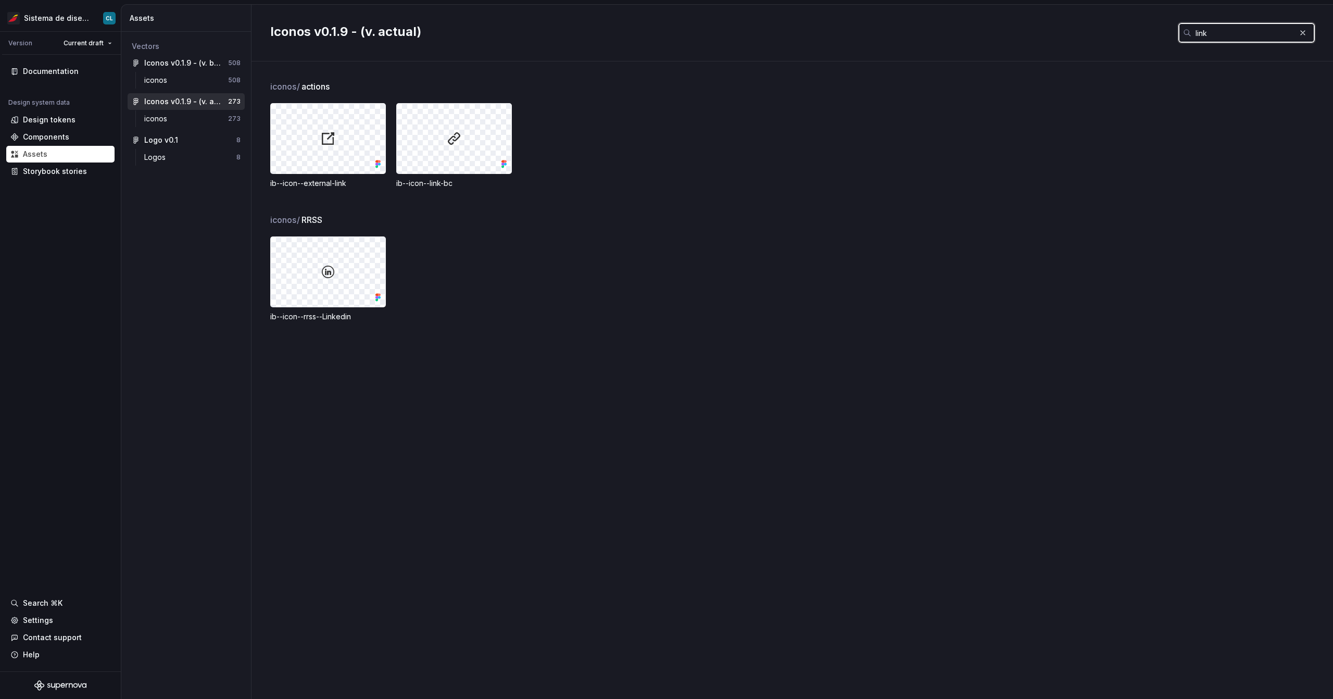
type input "link"
click at [347, 315] on div "ib--icon--rrss--Linkedin" at bounding box center [328, 316] width 116 height 10
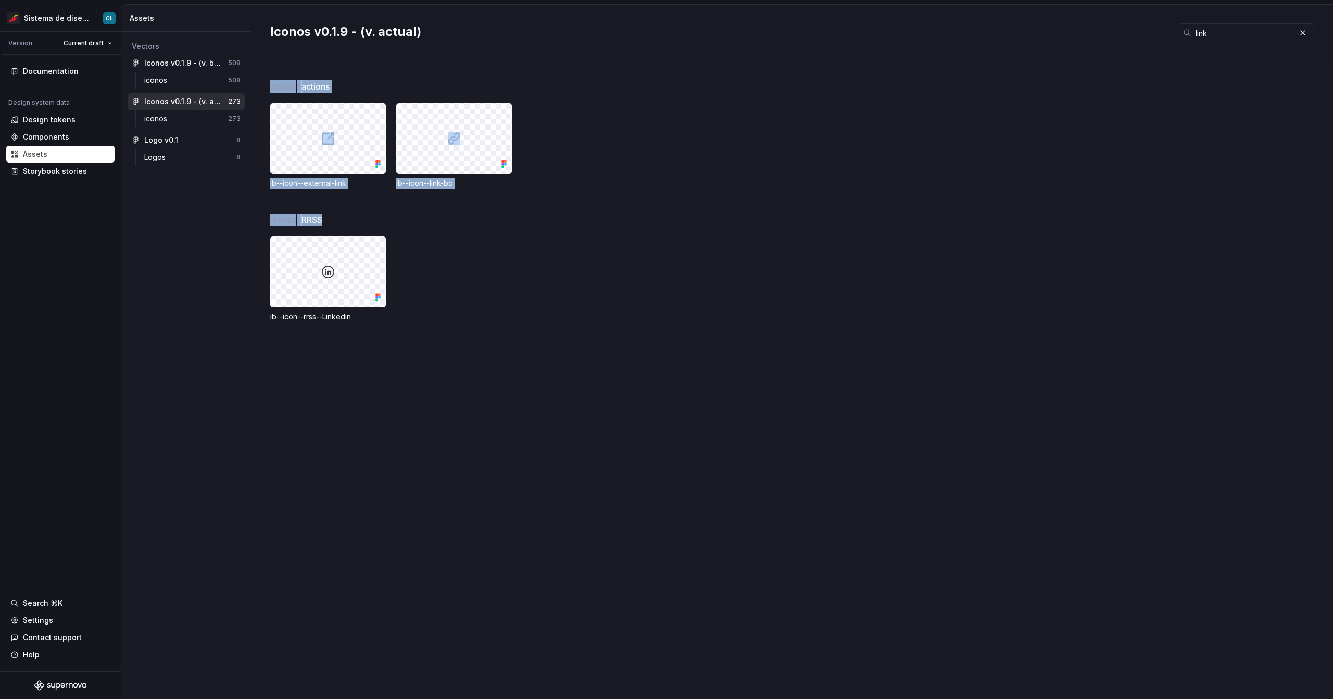
drag, startPoint x: 267, startPoint y: 219, endPoint x: 341, endPoint y: 215, distance: 75.0
click at [341, 215] on div "iconos / actions ib--icon--external-link ib--icon--link-bc iconos / RRSS ib--ic…" at bounding box center [791, 379] width 1081 height 637
click at [341, 215] on div "iconos / RRSS" at bounding box center [801, 219] width 1062 height 12
click at [340, 217] on div "iconos / RRSS" at bounding box center [801, 219] width 1062 height 12
click at [173, 84] on div "iconos" at bounding box center [186, 80] width 84 height 10
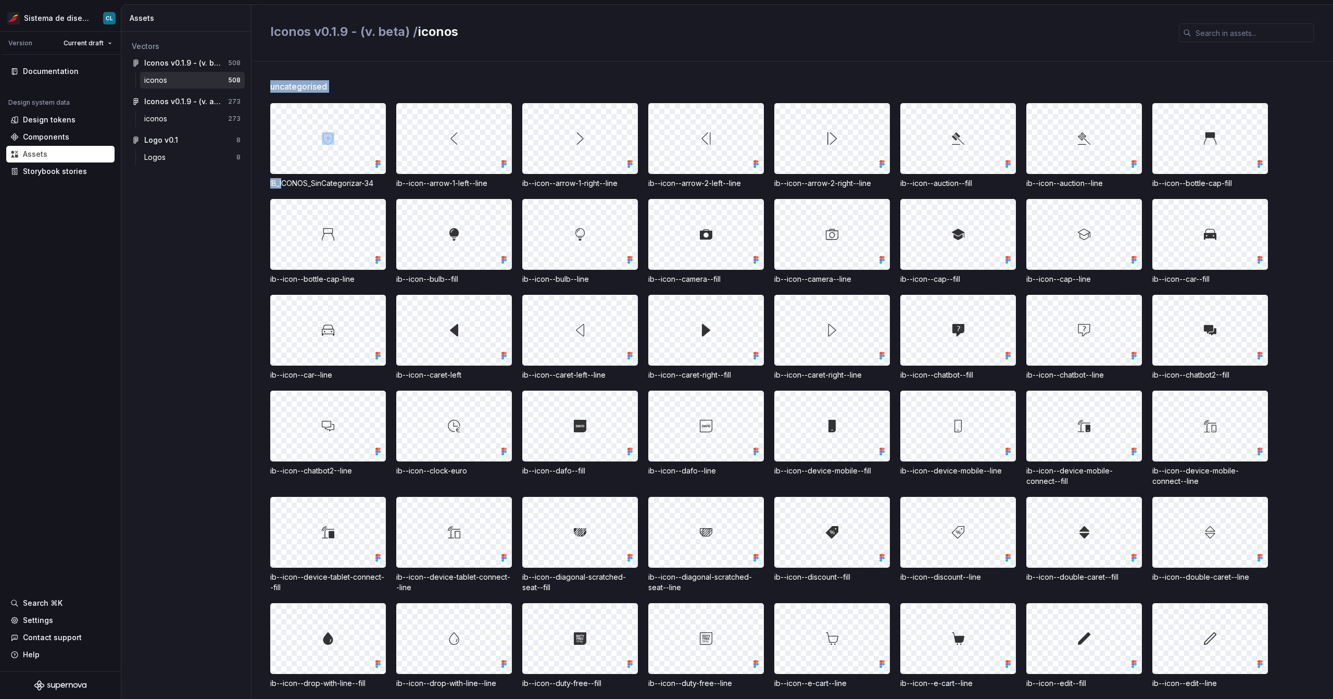
drag, startPoint x: 268, startPoint y: 183, endPoint x: 281, endPoint y: 183, distance: 12.5
click at [281, 183] on div "uncategorised IB_ICONOS_SinCategorizar-34 ib--icon--arrow-1-left--line ib--icon…" at bounding box center [791, 379] width 1081 height 637
click at [280, 183] on div "IB_ICONOS_SinCategorizar-34" at bounding box center [328, 183] width 116 height 10
drag, startPoint x: 335, startPoint y: 183, endPoint x: 320, endPoint y: 182, distance: 15.6
click at [320, 182] on div "IB_ICONOS_SinCategorizar-34" at bounding box center [328, 183] width 116 height 10
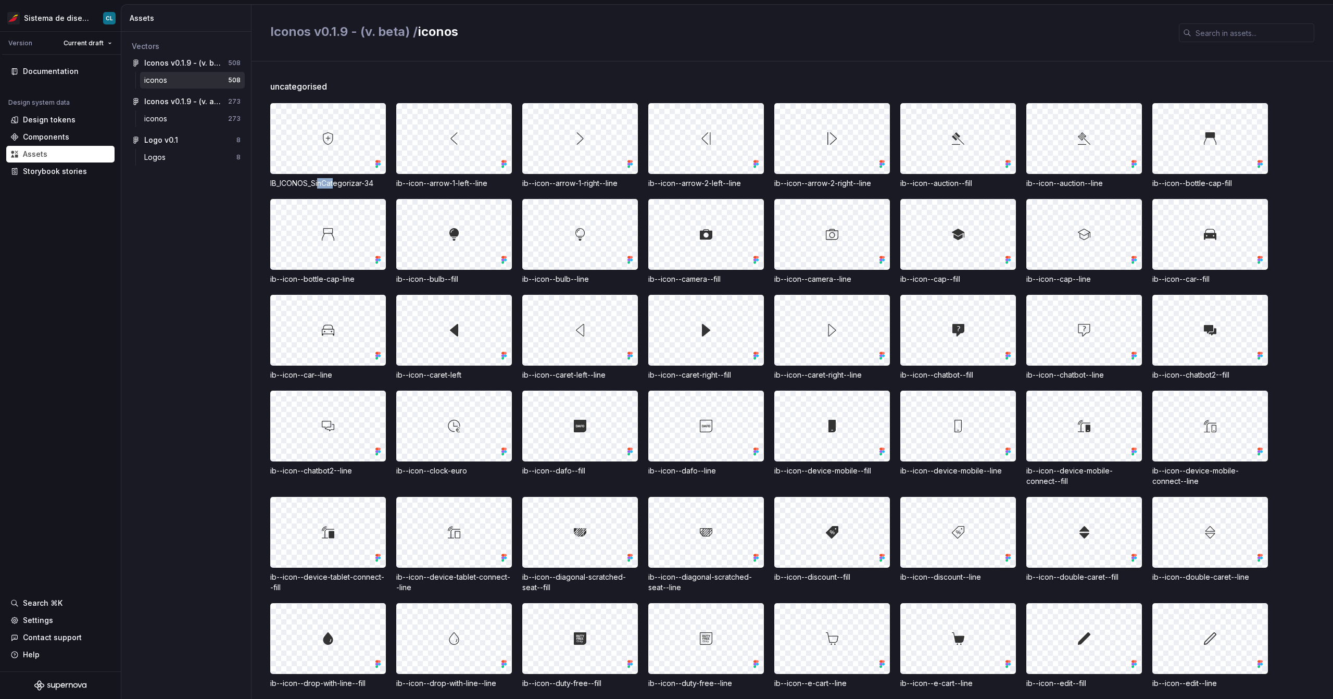
click at [320, 182] on div "IB_ICONOS_SinCategorizar-34" at bounding box center [328, 183] width 116 height 10
click at [345, 183] on div "IB_ICONOS_SinCategorizar-34" at bounding box center [328, 183] width 116 height 10
drag, startPoint x: 378, startPoint y: 184, endPoint x: 270, endPoint y: 183, distance: 108.3
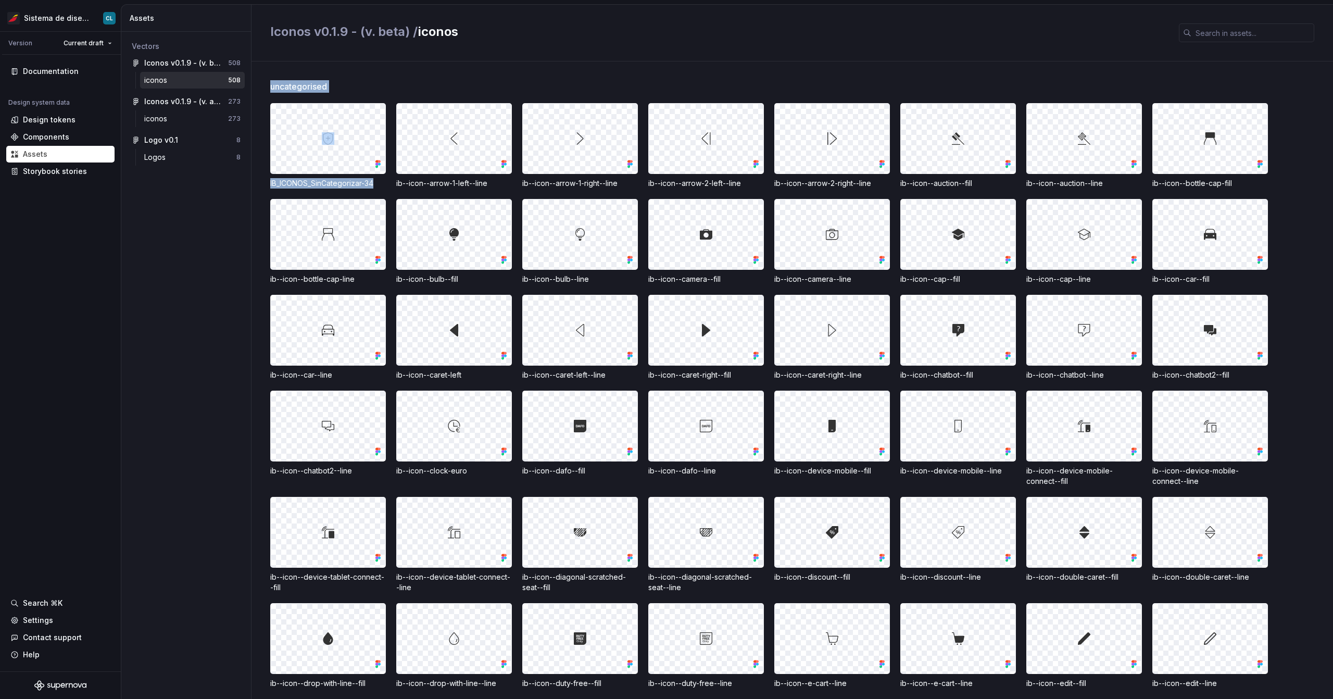
click at [270, 183] on div "uncategorised IB_ICONOS_SinCategorizar-34 ib--icon--arrow-1-left--line ib--icon…" at bounding box center [791, 379] width 1081 height 637
click at [295, 187] on div "IB_ICONOS_SinCategorizar-34" at bounding box center [328, 183] width 116 height 10
click at [310, 88] on span "uncategorised" at bounding box center [298, 86] width 57 height 12
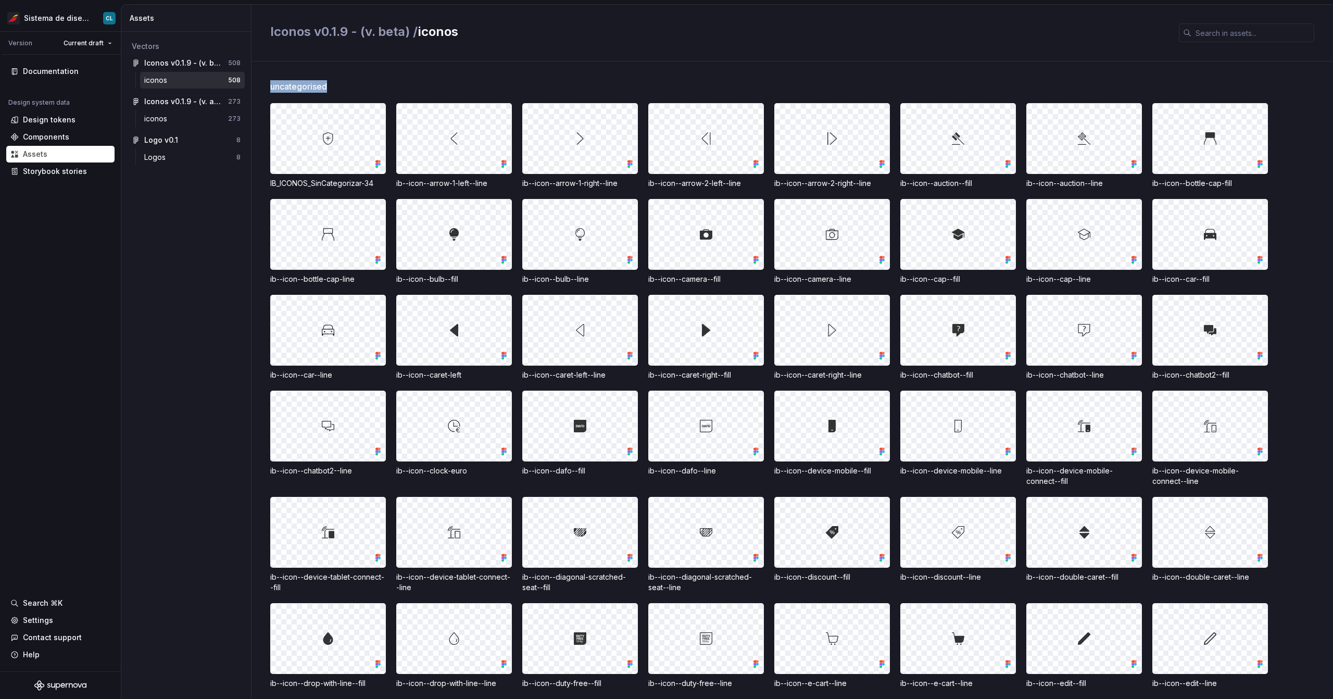
click at [310, 88] on span "uncategorised" at bounding box center [298, 86] width 57 height 12
click at [337, 84] on div "uncategorised" at bounding box center [801, 86] width 1062 height 12
drag, startPoint x: 339, startPoint y: 86, endPoint x: 274, endPoint y: 91, distance: 65.2
click at [274, 91] on div "uncategorised" at bounding box center [801, 86] width 1062 height 12
click at [316, 86] on span "uncategorised" at bounding box center [298, 86] width 57 height 12
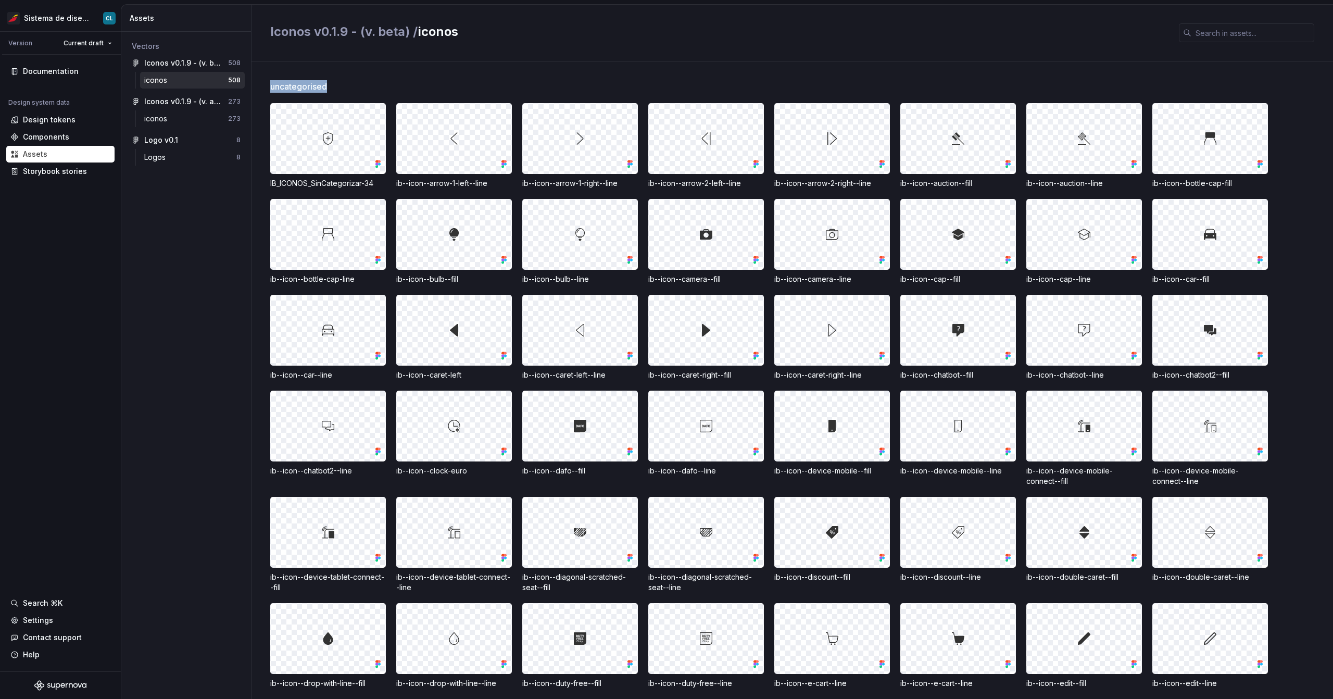
click at [316, 86] on span "uncategorised" at bounding box center [298, 86] width 57 height 12
